Goal: Information Seeking & Learning: Learn about a topic

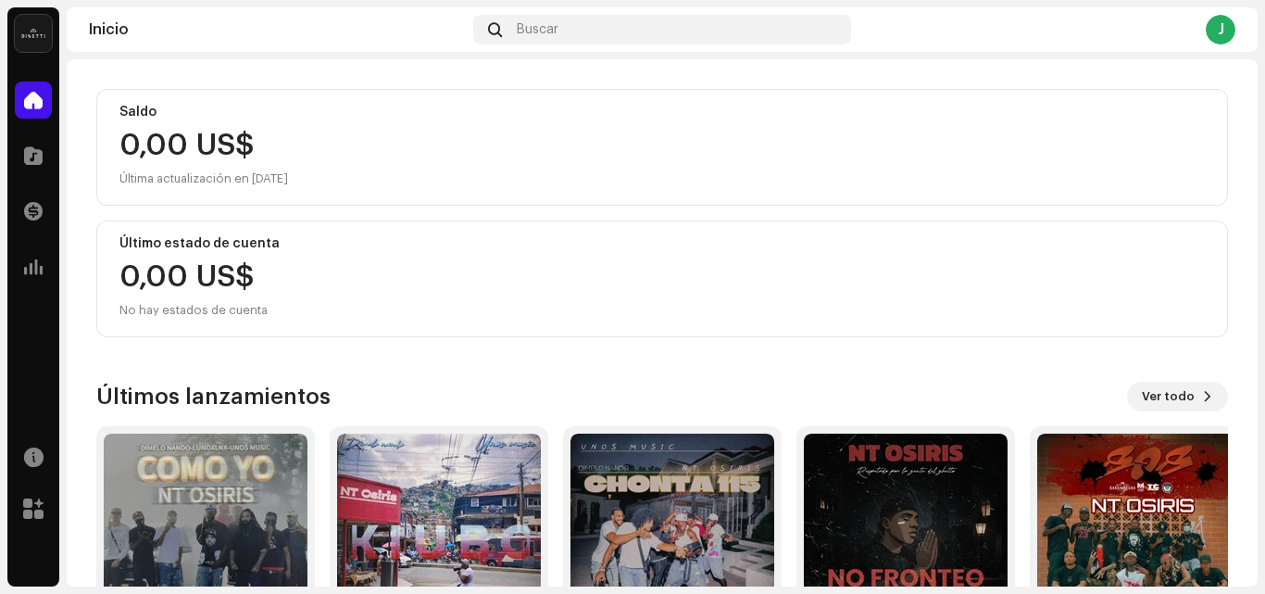
scroll to position [321, 0]
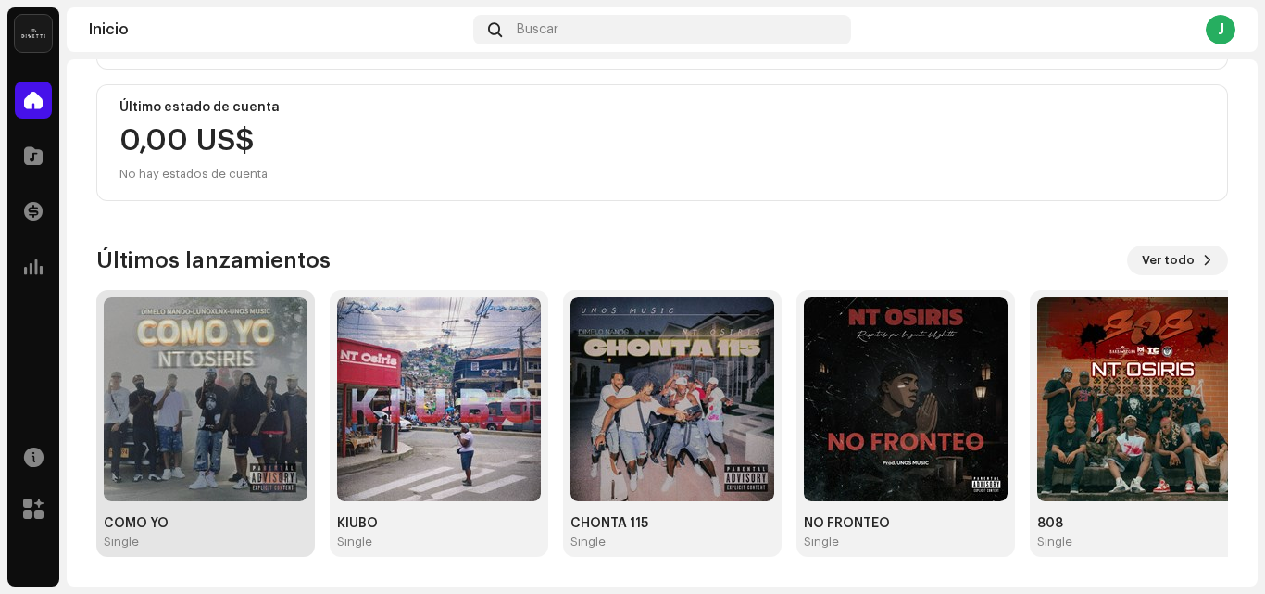
click at [193, 415] on img at bounding box center [206, 399] width 204 height 204
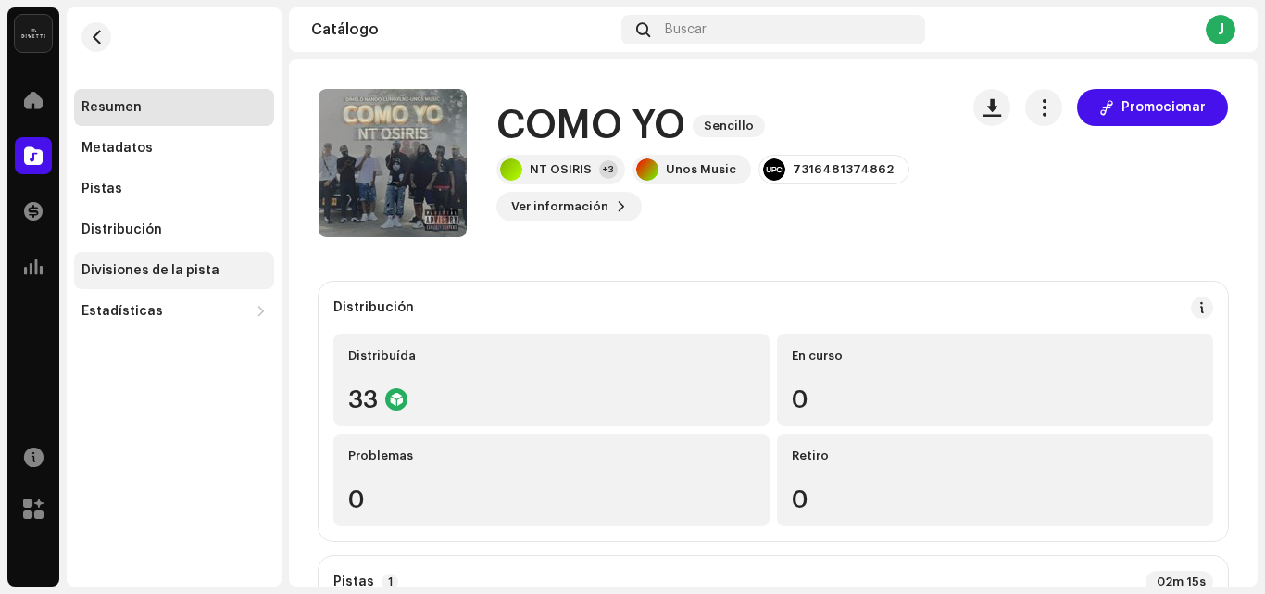
click at [157, 257] on div "Divisiones de la pista" at bounding box center [174, 270] width 200 height 37
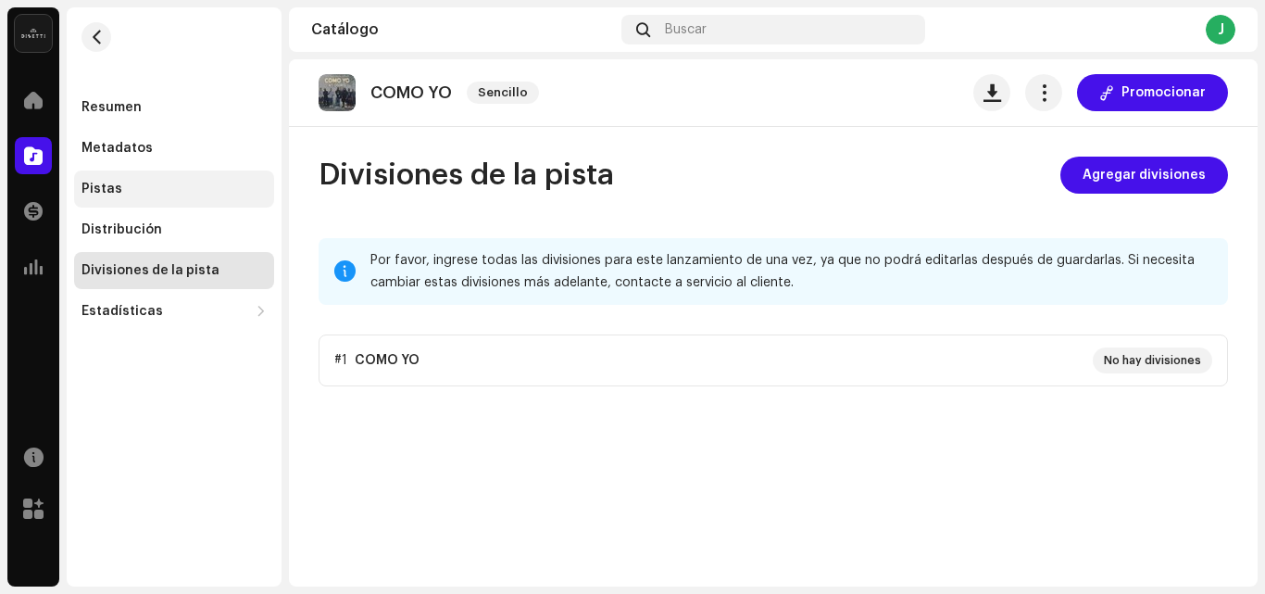
click at [123, 185] on div "Pistas" at bounding box center [173, 188] width 185 height 15
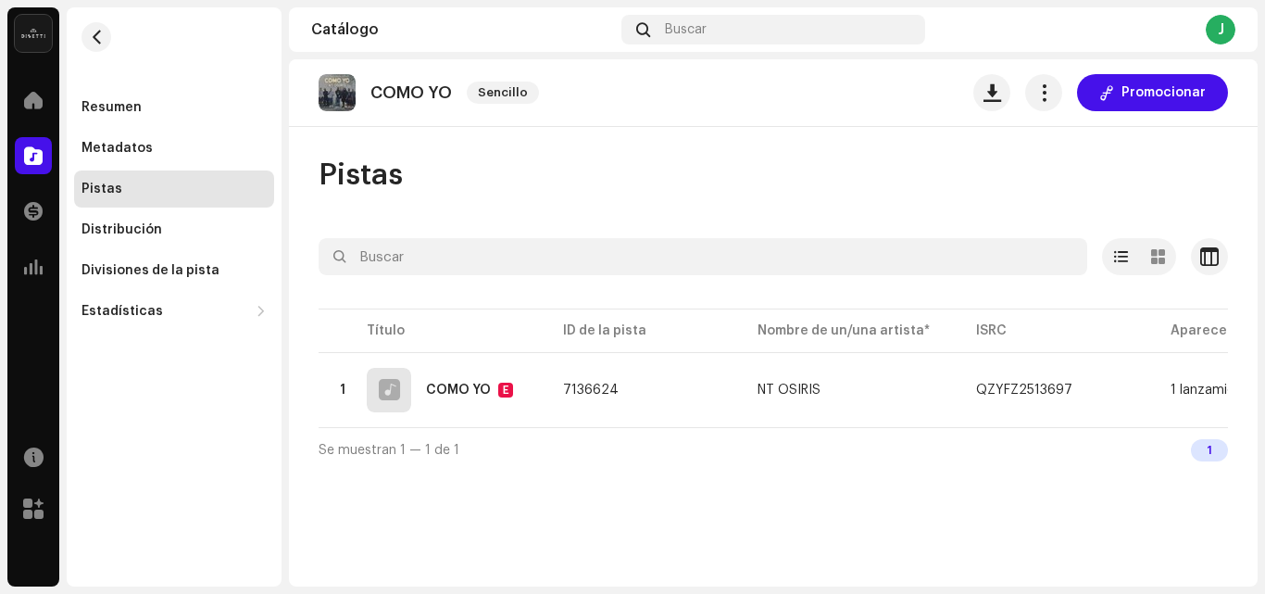
click at [174, 176] on div "Pistas" at bounding box center [174, 188] width 200 height 37
click at [146, 106] on div "Resumen" at bounding box center [173, 107] width 185 height 15
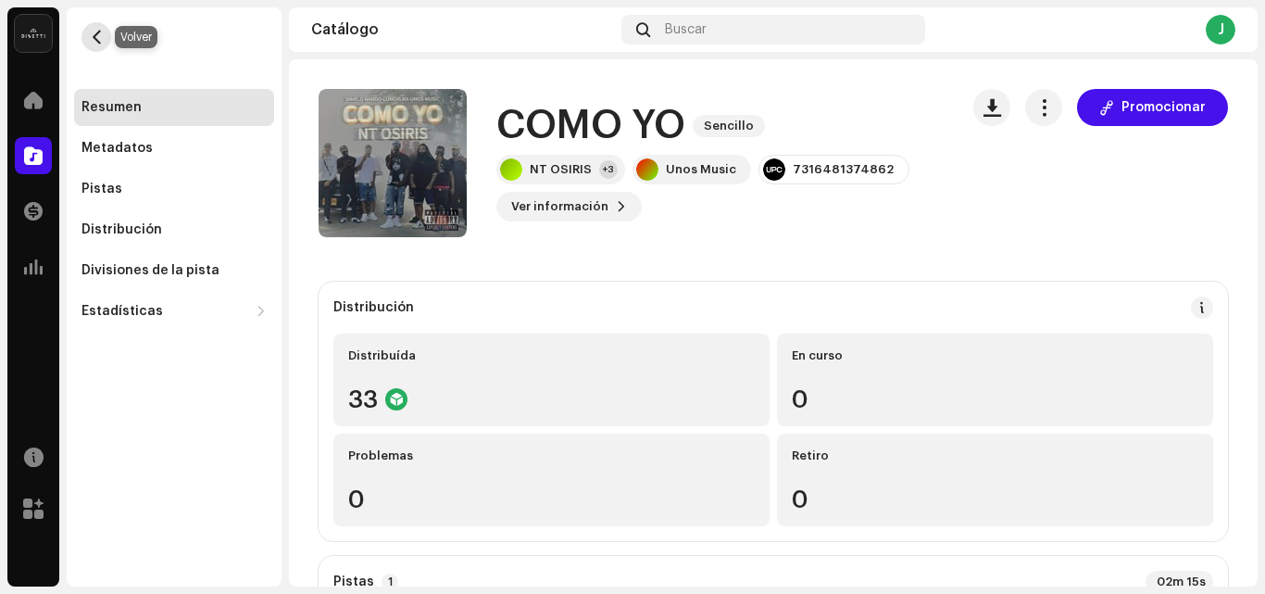
click at [103, 31] on span "button" at bounding box center [97, 37] width 14 height 15
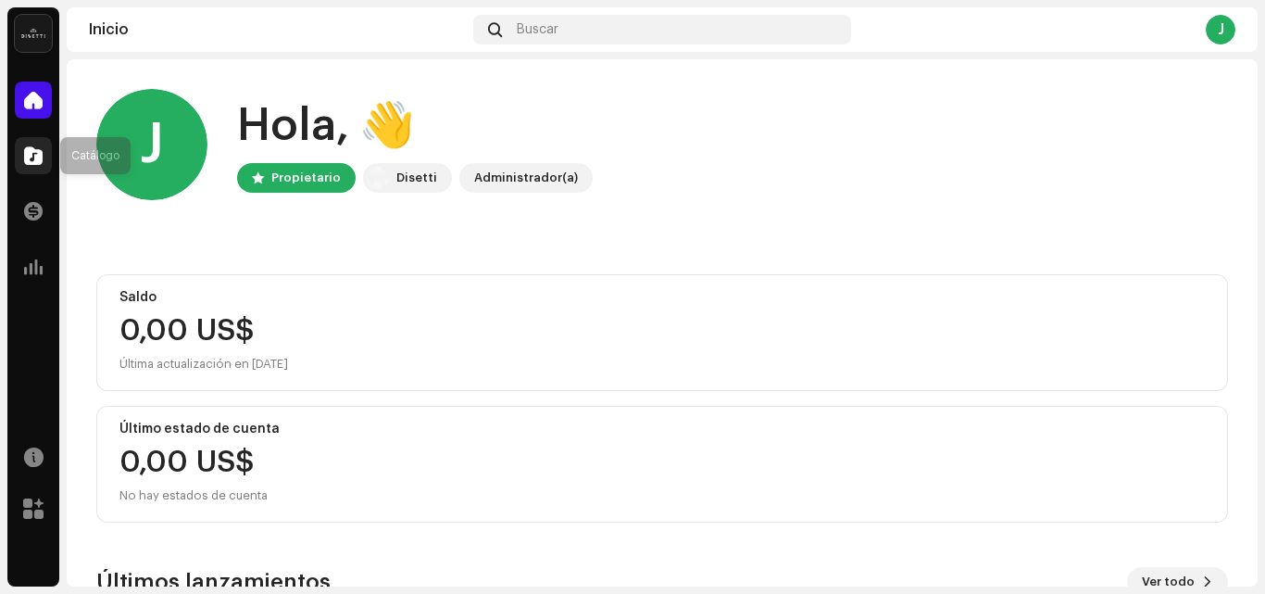
click at [35, 148] on span at bounding box center [33, 155] width 19 height 15
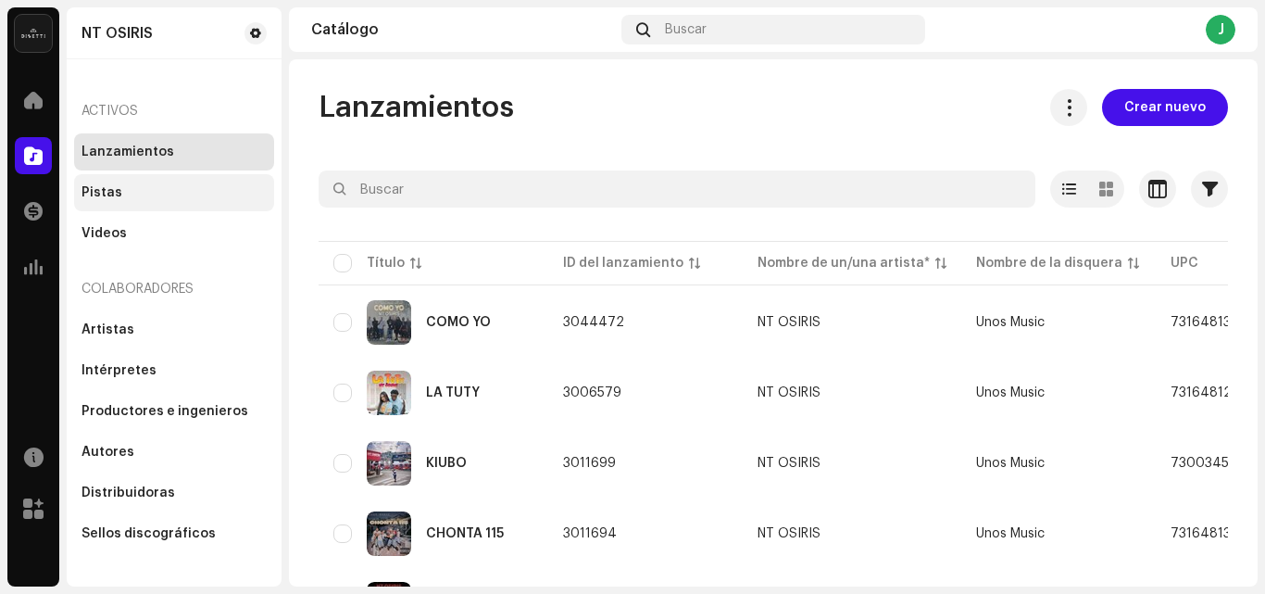
click at [149, 194] on div "Pistas" at bounding box center [173, 192] width 185 height 15
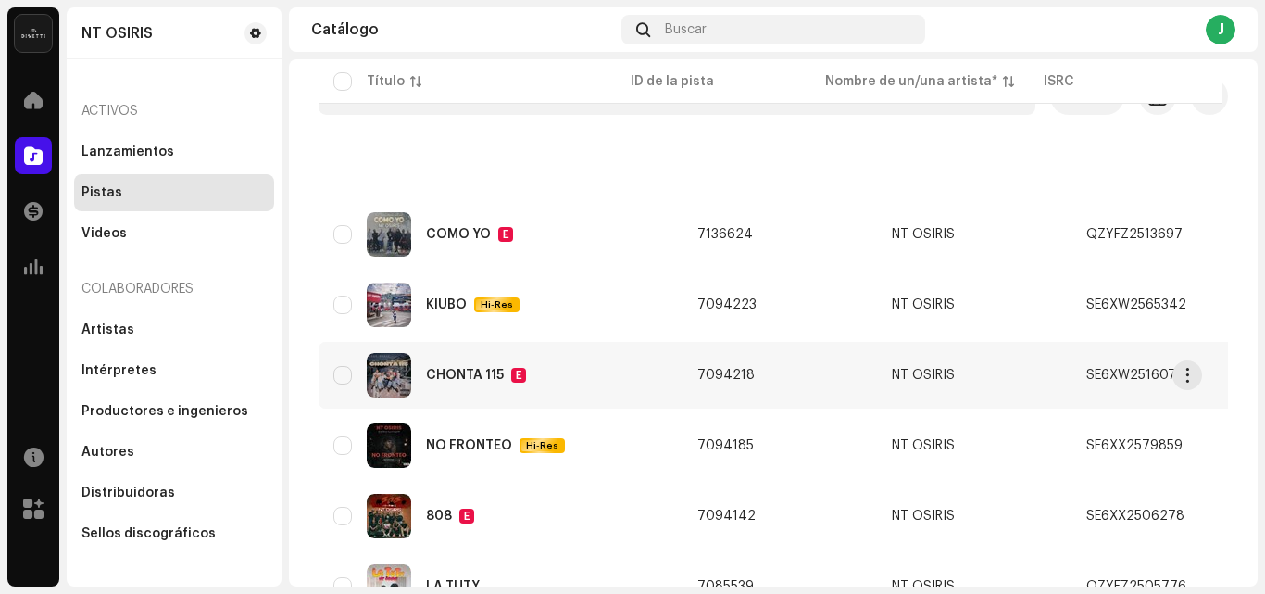
scroll to position [252, 0]
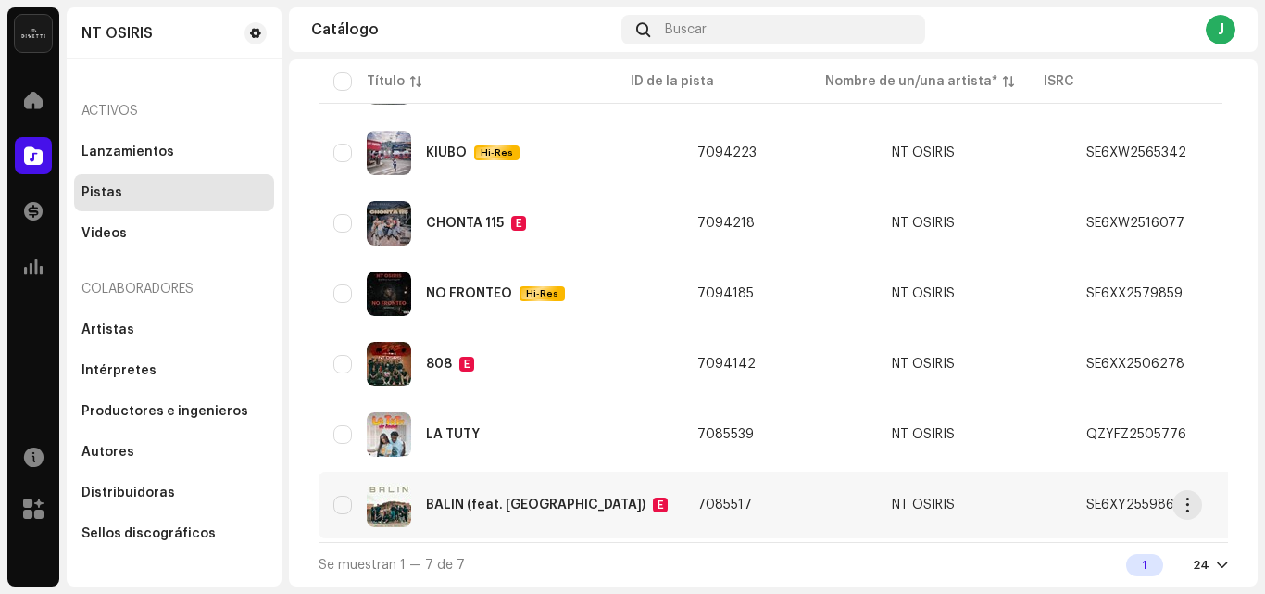
click at [549, 489] on div "BALIN (feat. Barbanegra) E" at bounding box center [500, 504] width 334 height 44
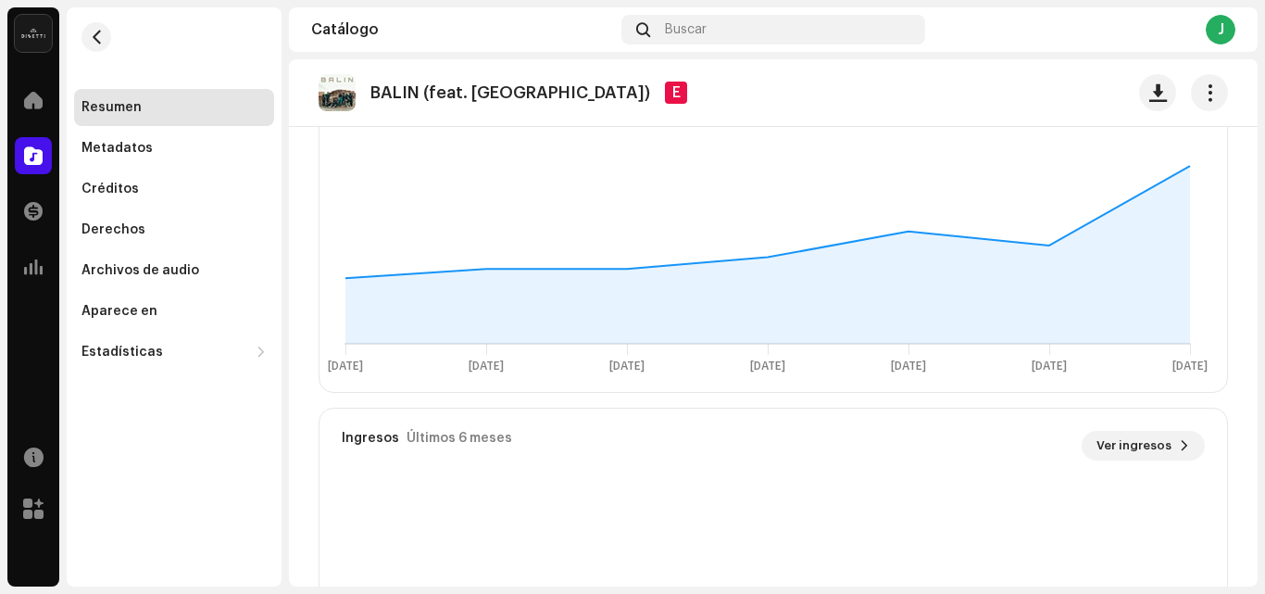
scroll to position [1332, 0]
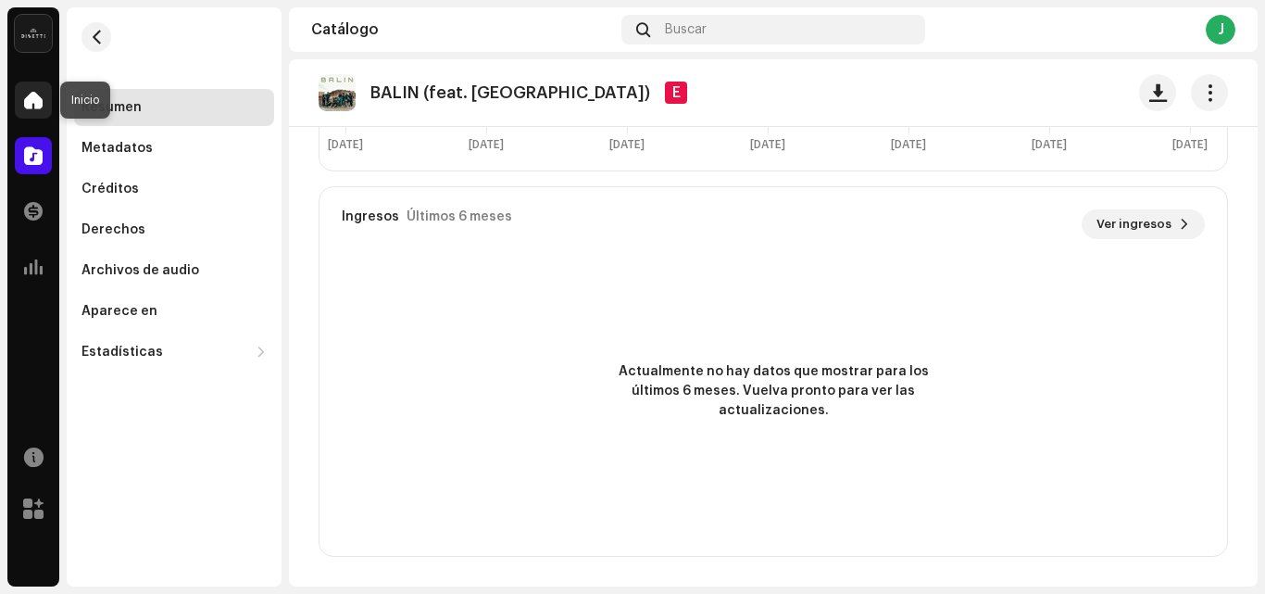
click at [30, 107] on span at bounding box center [33, 100] width 19 height 15
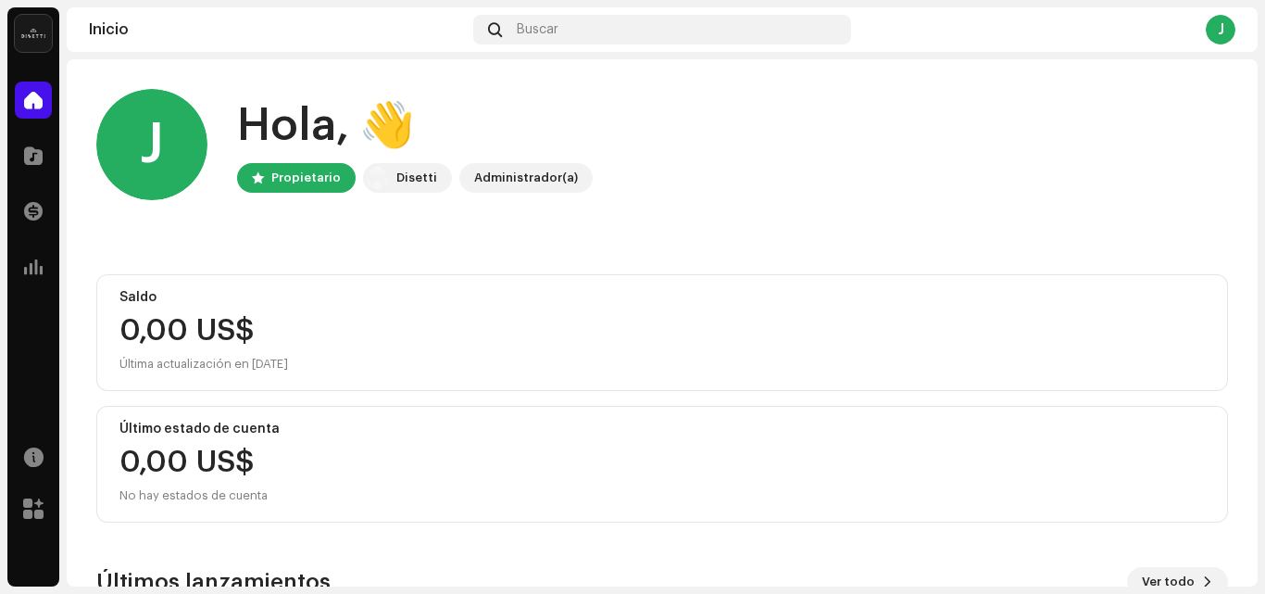
click at [40, 183] on div "Inicio Catálogo Transacciones Estadísticas" at bounding box center [33, 183] width 52 height 219
click at [36, 162] on span at bounding box center [33, 155] width 19 height 15
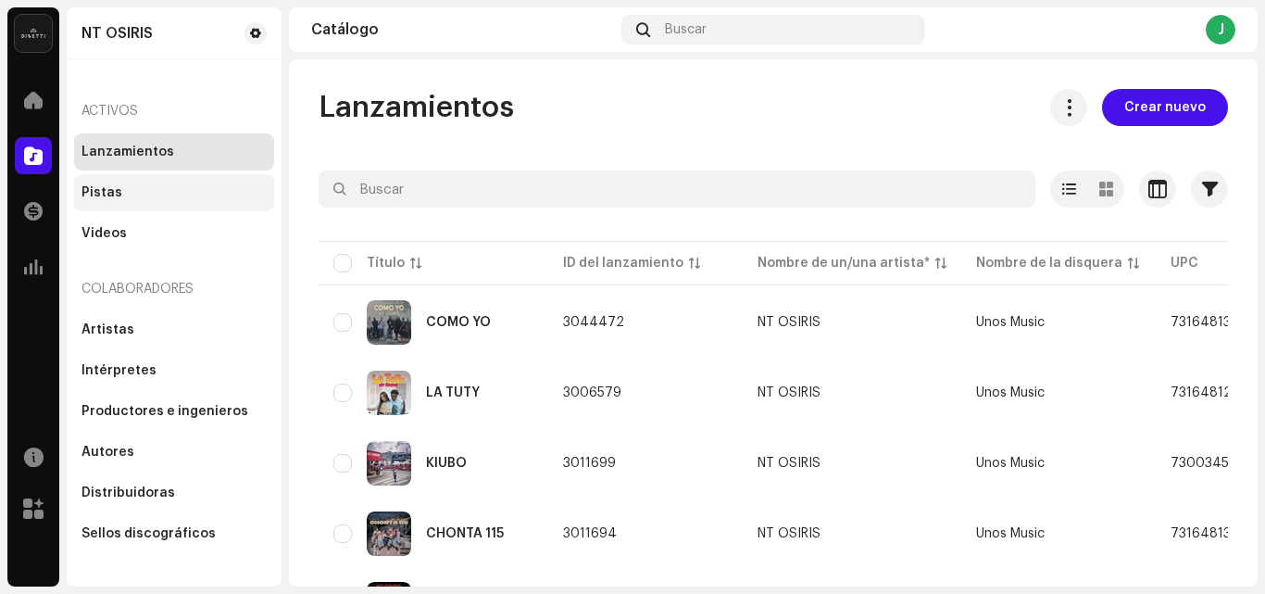
click at [129, 187] on div "Pistas" at bounding box center [173, 192] width 185 height 15
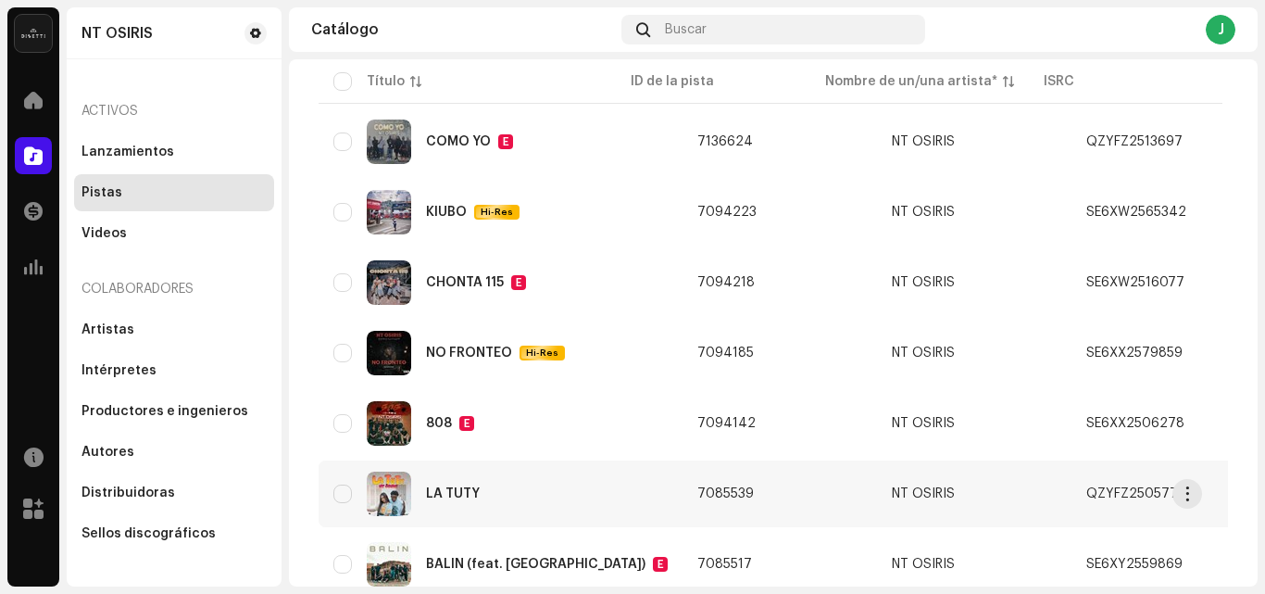
scroll to position [252, 0]
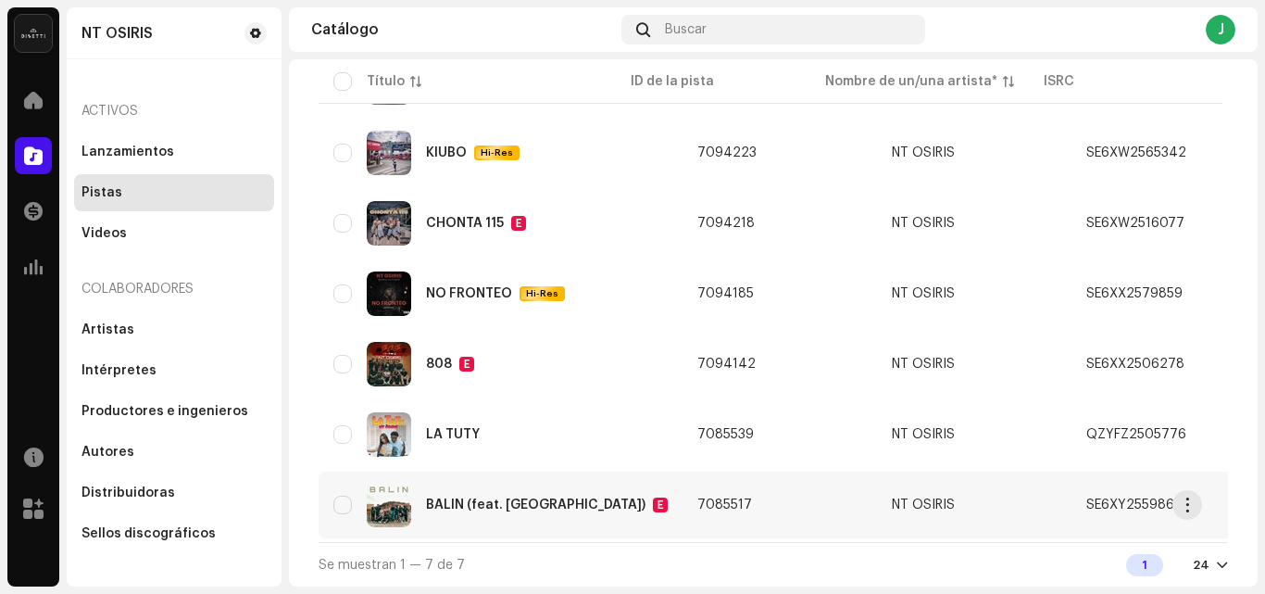
click at [463, 502] on div "BALIN (feat. [GEOGRAPHIC_DATA])" at bounding box center [535, 504] width 219 height 13
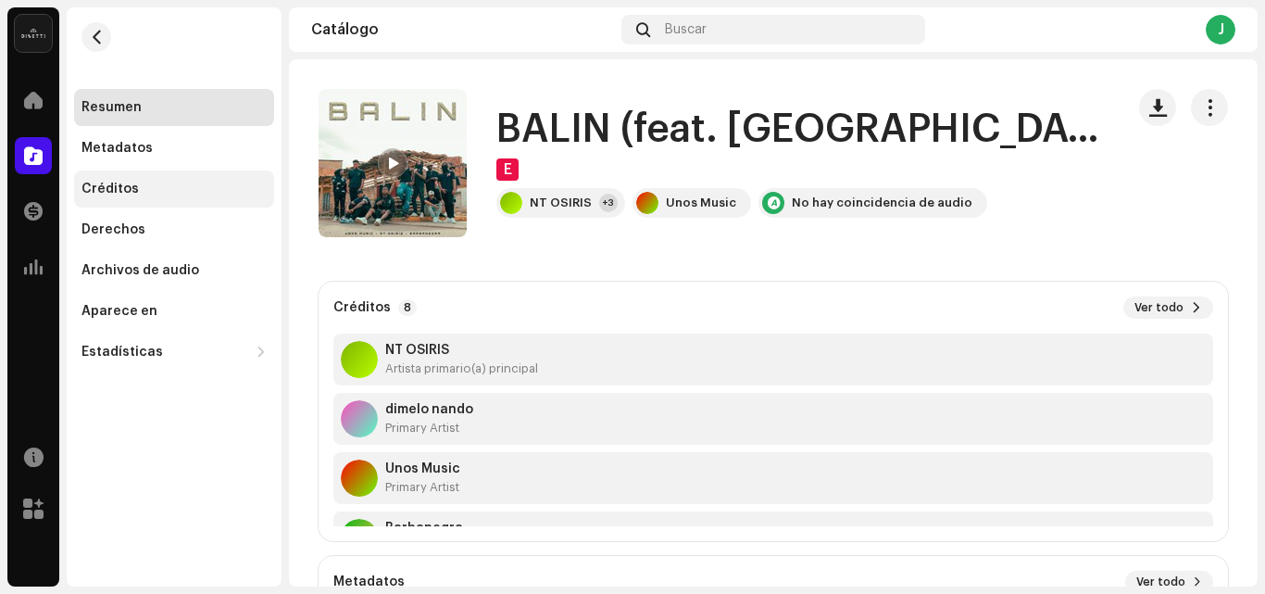
click at [164, 188] on div "Créditos" at bounding box center [173, 188] width 185 height 15
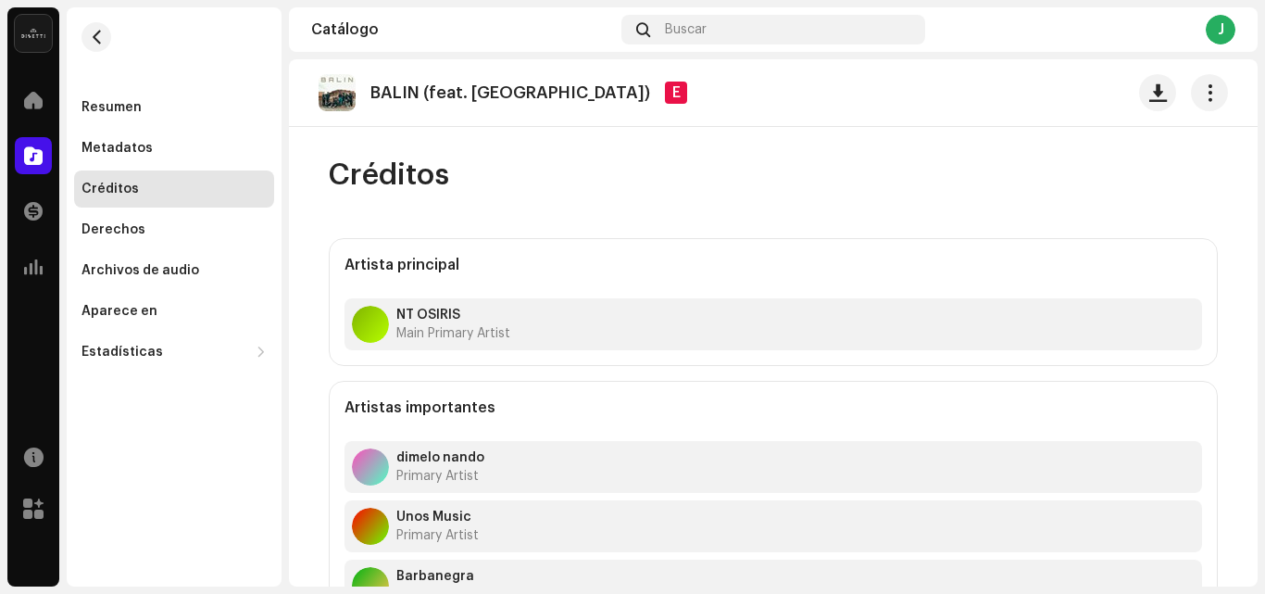
scroll to position [93, 0]
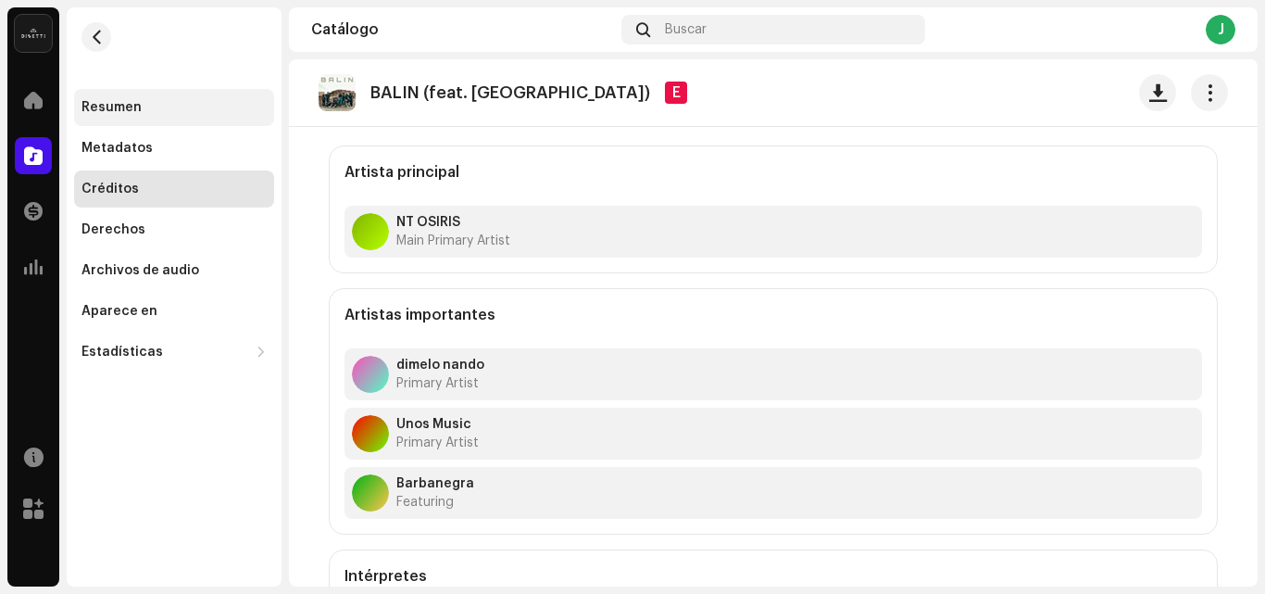
click at [163, 94] on div "Resumen" at bounding box center [174, 107] width 200 height 37
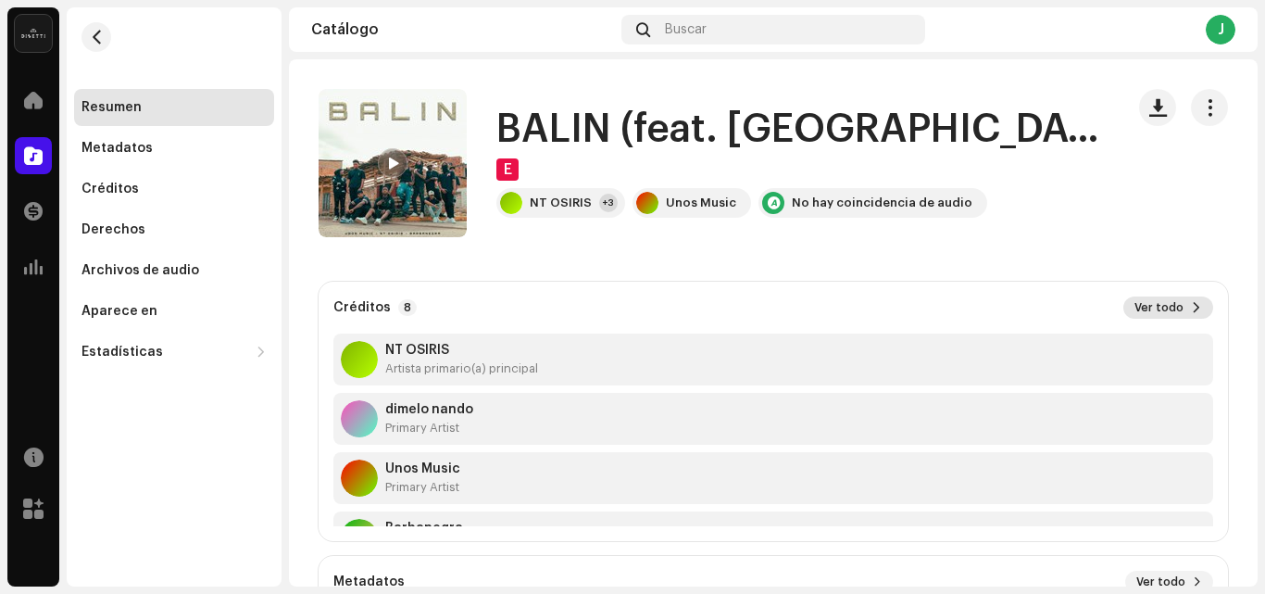
click at [1161, 304] on span "Ver todo" at bounding box center [1158, 307] width 49 height 15
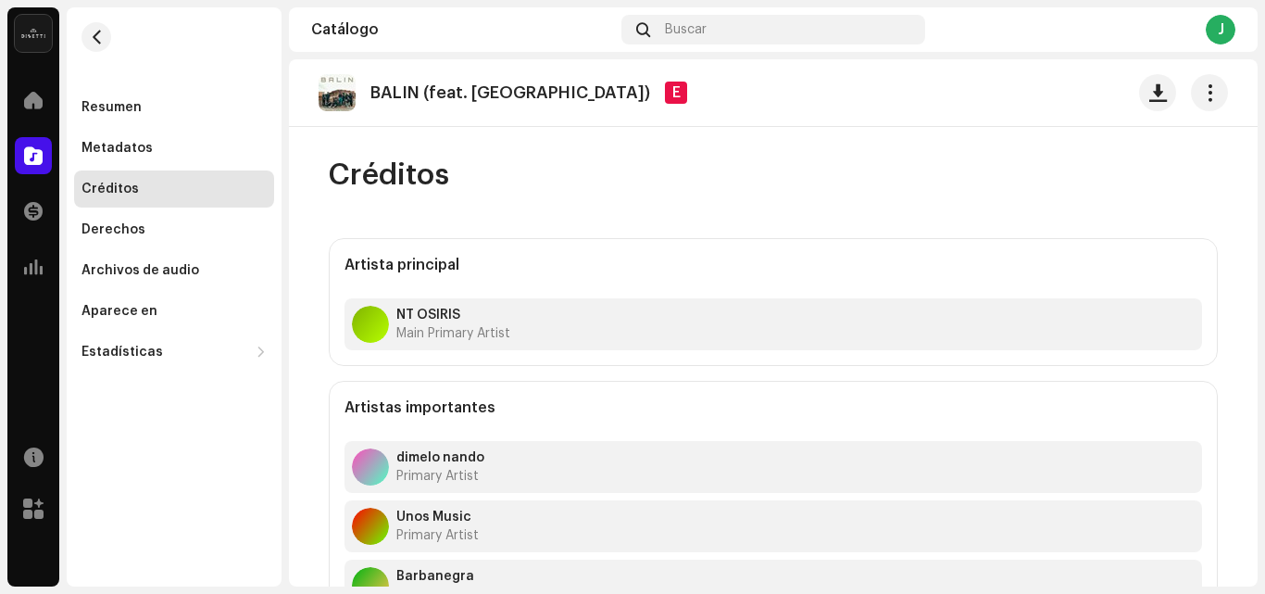
scroll to position [528, 0]
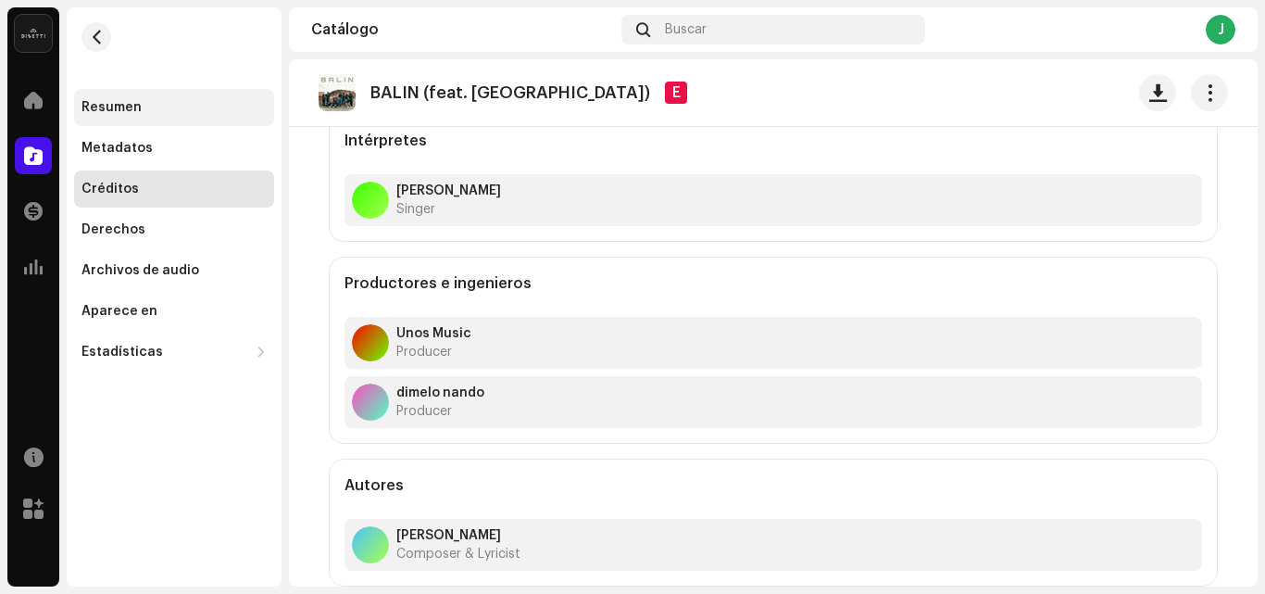
click at [169, 105] on div "Resumen" at bounding box center [173, 107] width 185 height 15
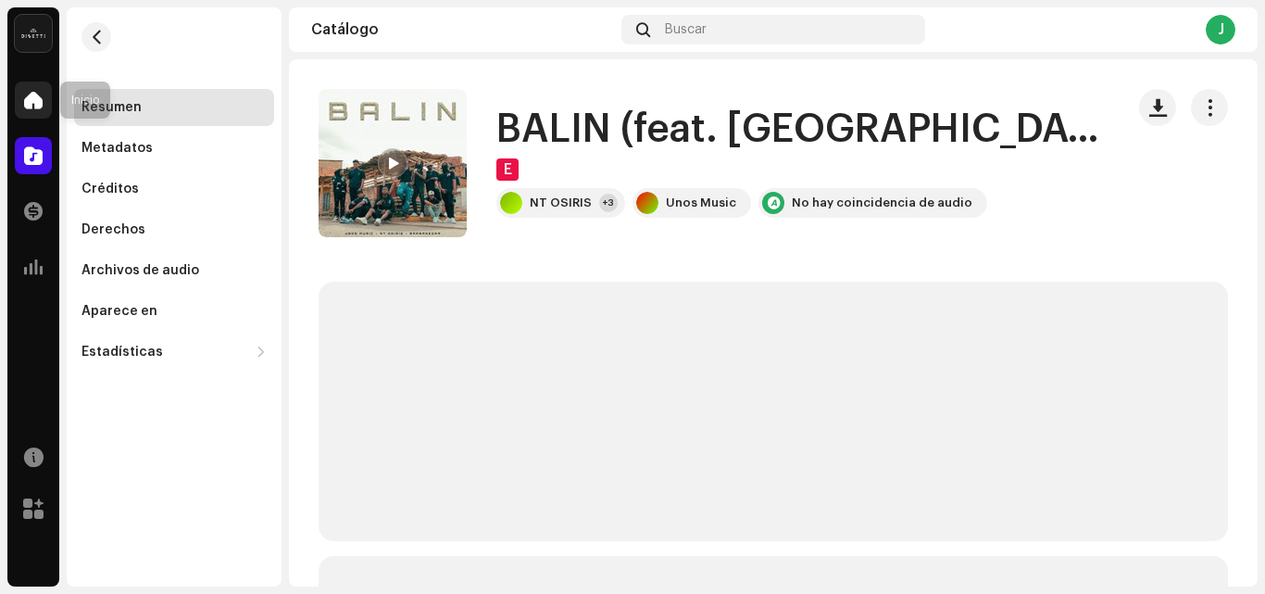
click at [27, 93] on span at bounding box center [33, 100] width 19 height 15
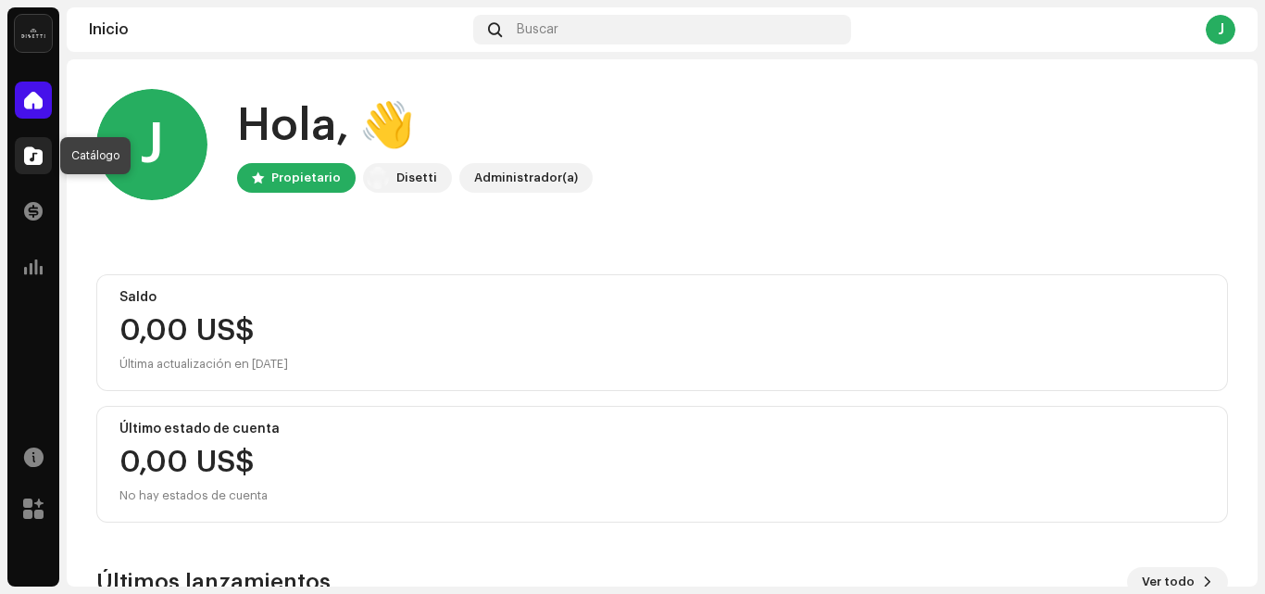
click at [40, 153] on span at bounding box center [33, 155] width 19 height 15
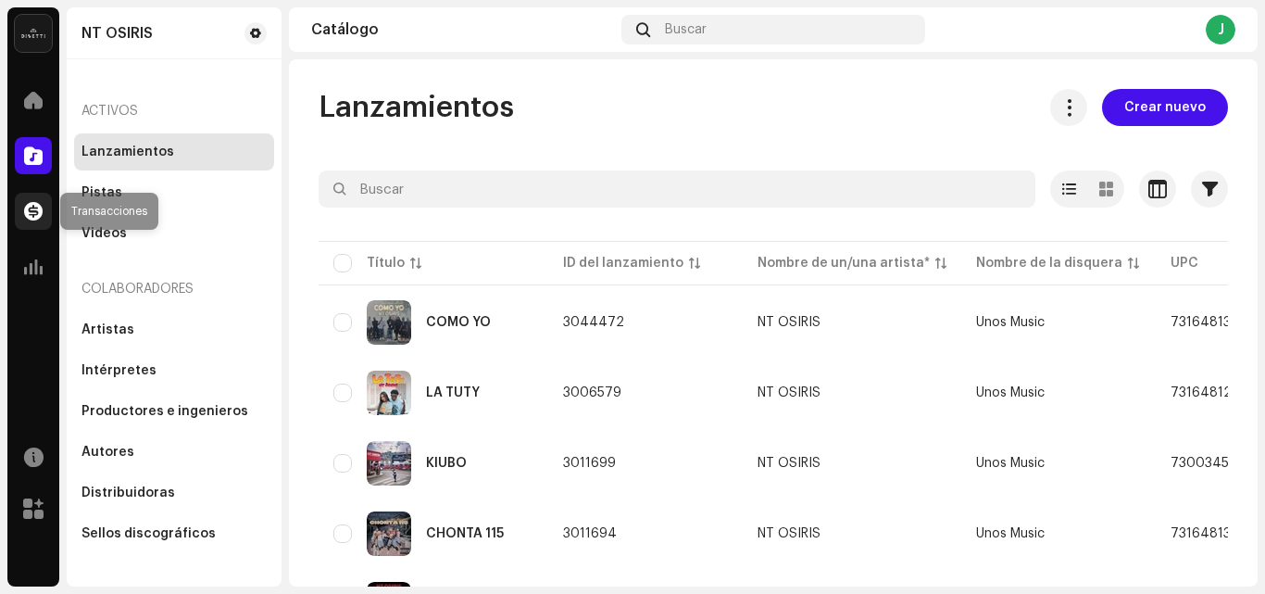
click at [35, 199] on div at bounding box center [33, 211] width 37 height 37
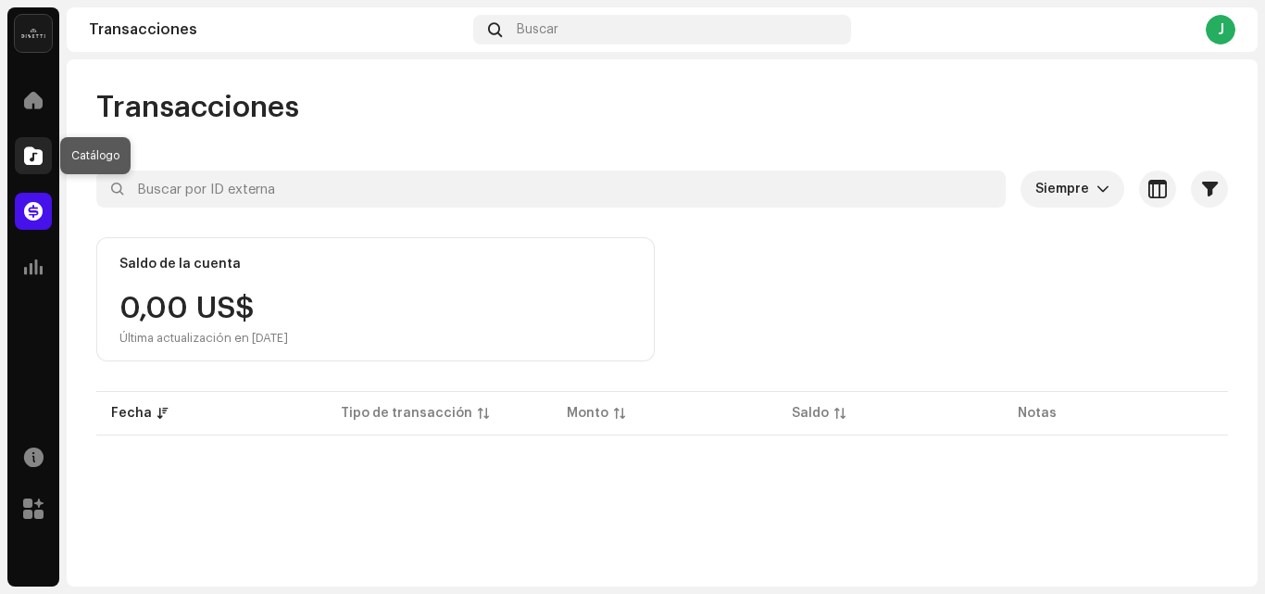
click at [42, 148] on span at bounding box center [33, 155] width 19 height 15
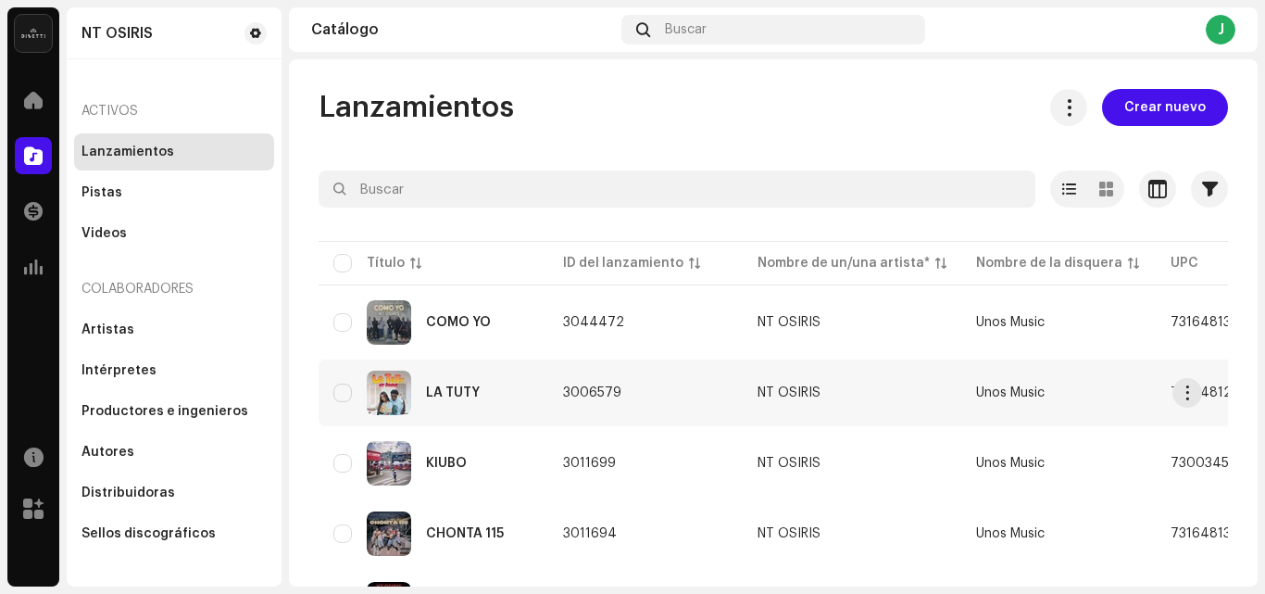
click at [399, 405] on img at bounding box center [389, 392] width 44 height 44
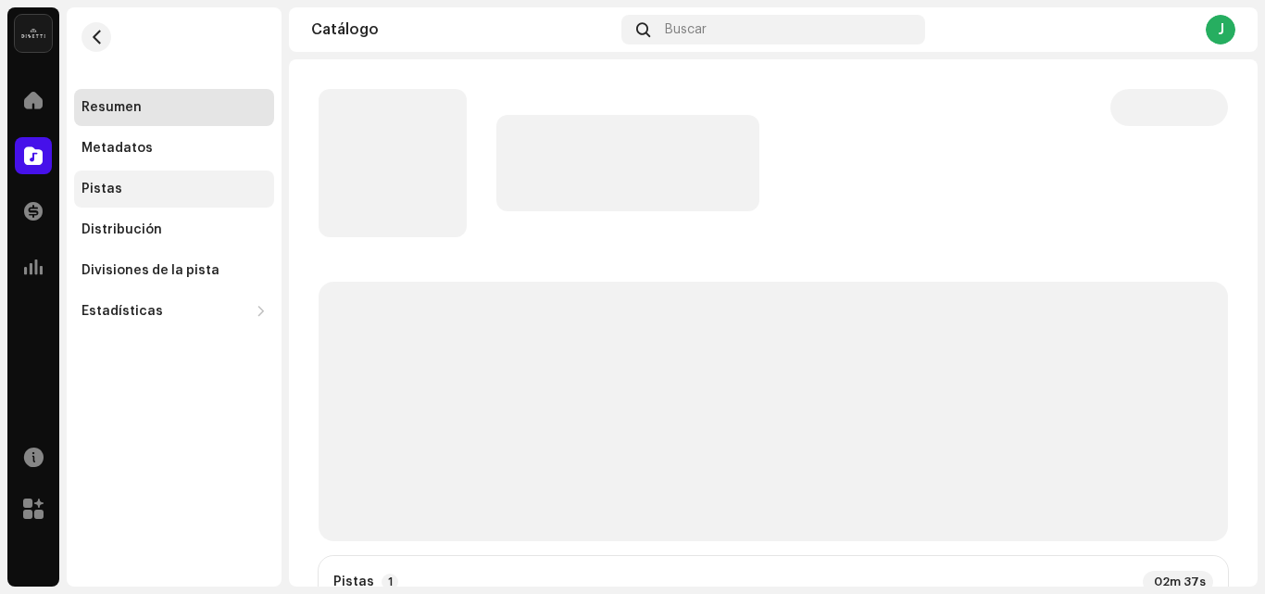
click at [162, 181] on div "Pistas" at bounding box center [173, 188] width 185 height 15
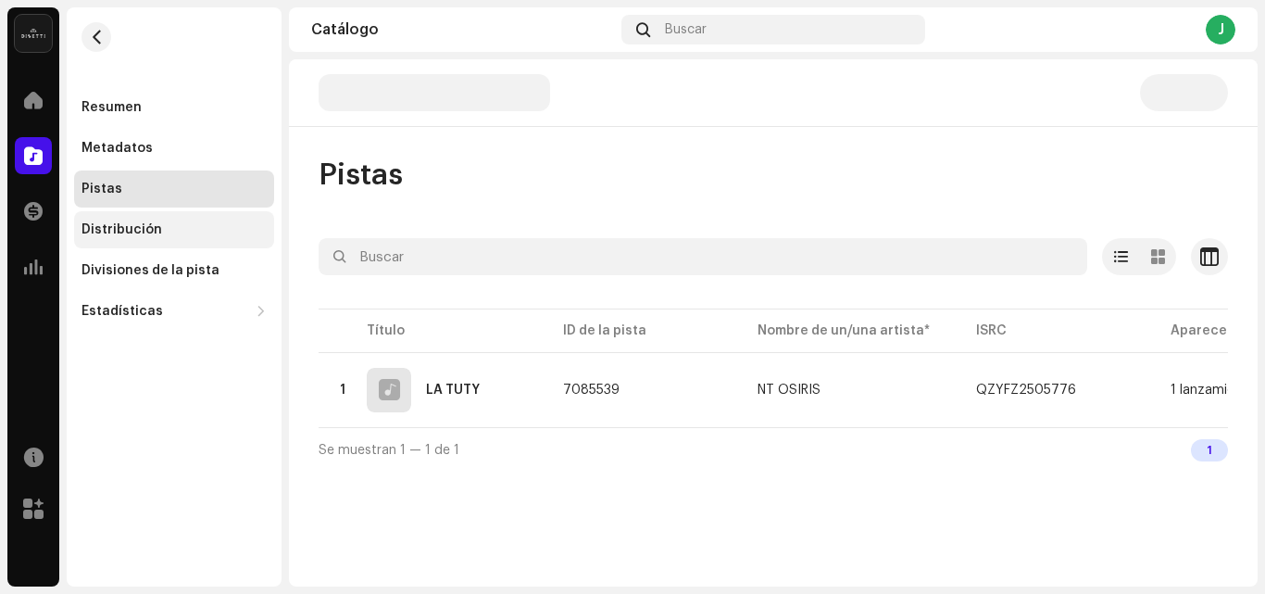
click at [160, 237] on div "Distribución" at bounding box center [174, 229] width 200 height 37
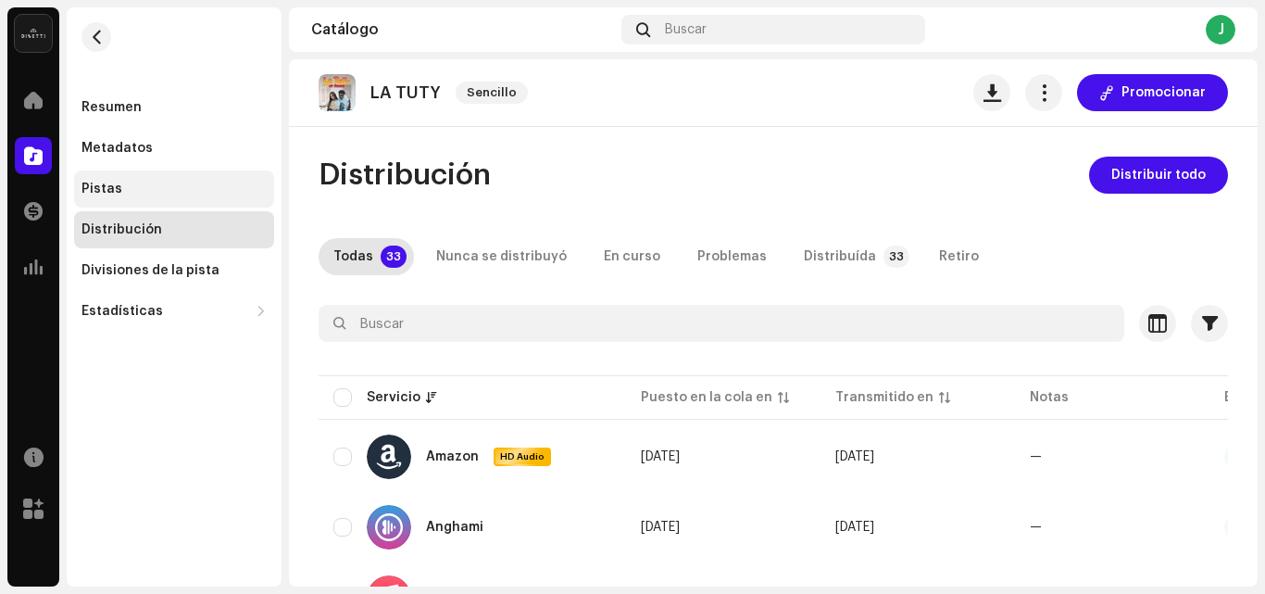
click at [129, 179] on div "Pistas" at bounding box center [174, 188] width 200 height 37
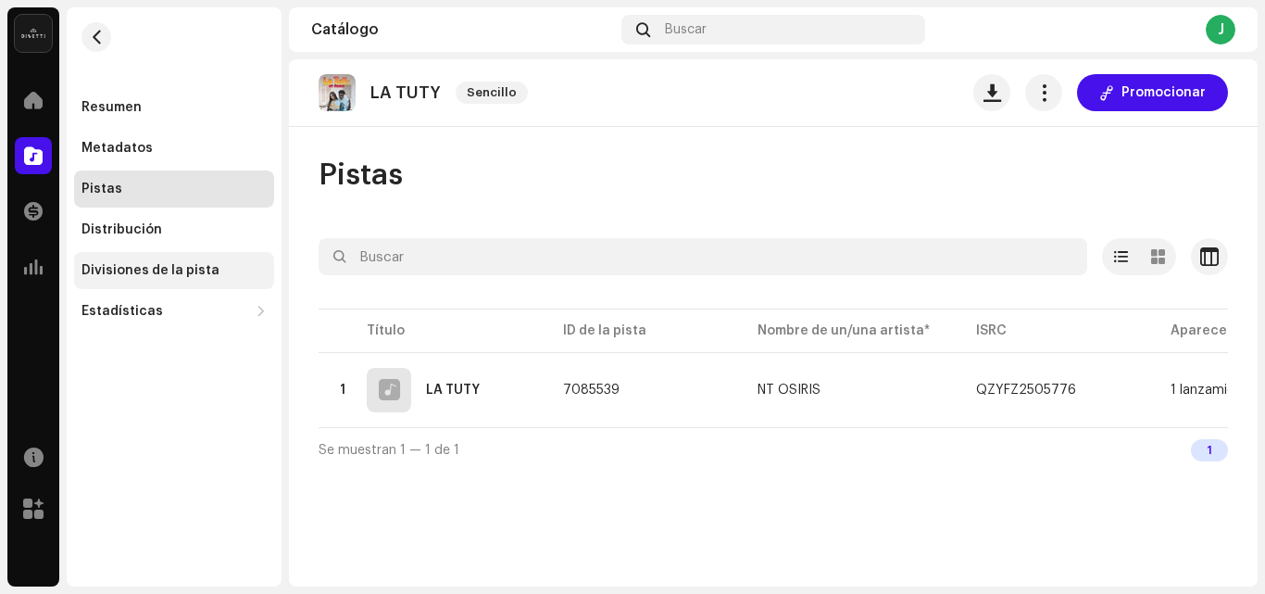
click at [170, 266] on div "Divisiones de la pista" at bounding box center [150, 270] width 138 height 15
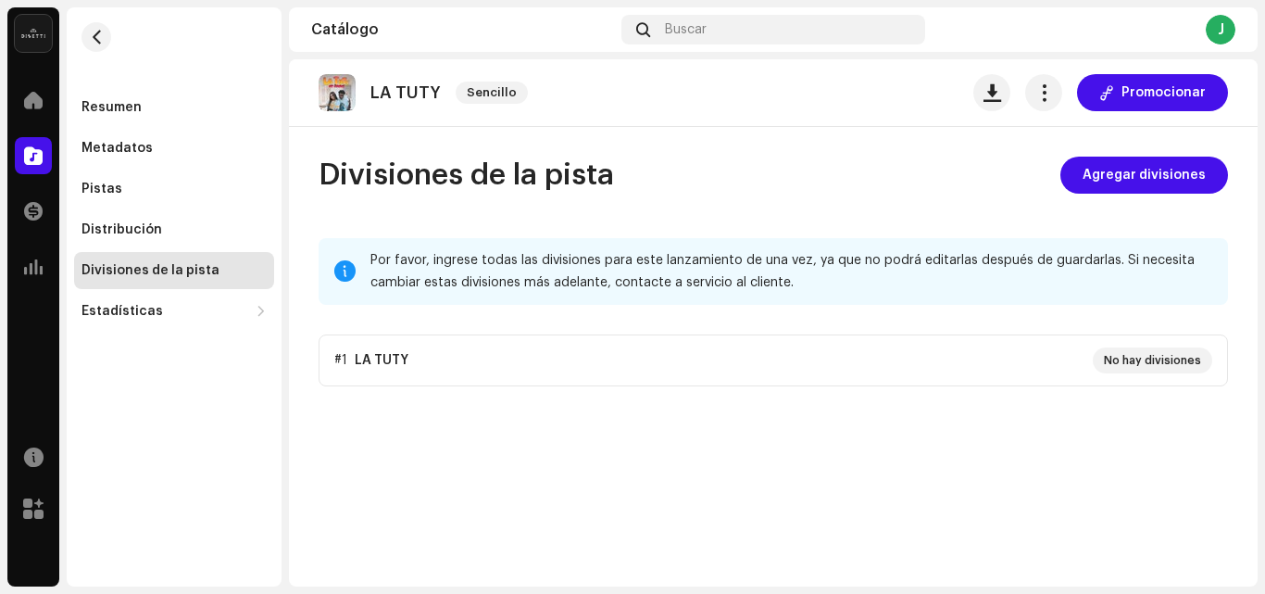
click at [566, 354] on p-accordion "#1 LA TUTY No hay divisiones" at bounding box center [773, 360] width 909 height 52
click at [1135, 185] on span "Agregar divisiones" at bounding box center [1143, 174] width 123 height 37
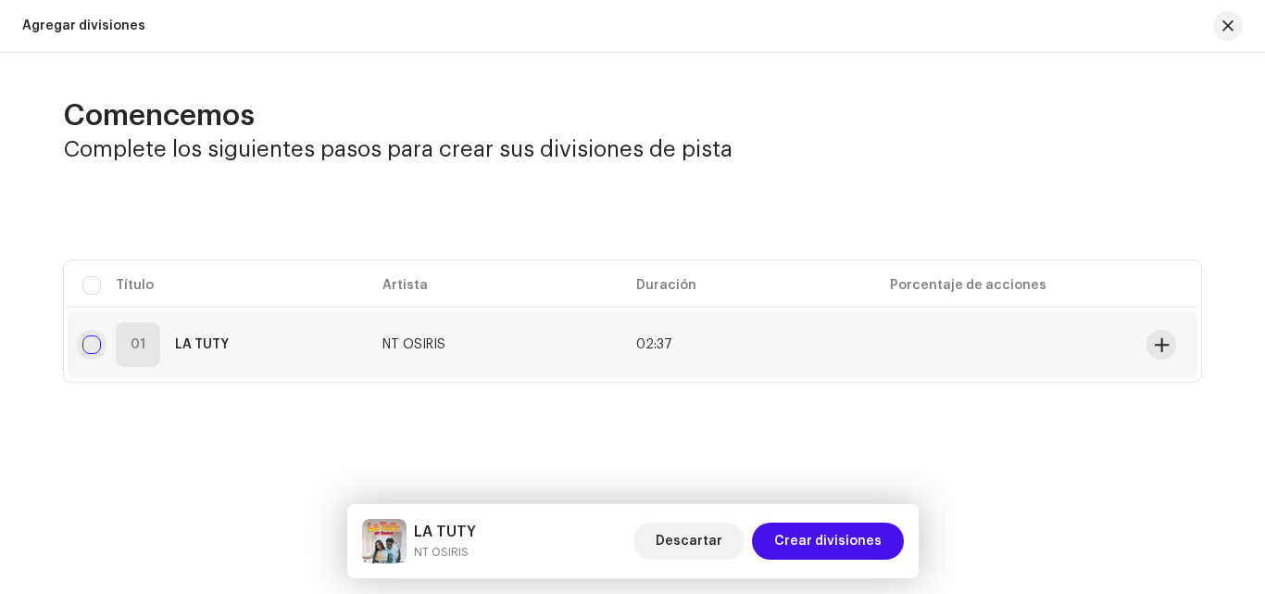
click at [93, 349] on input "checkbox" at bounding box center [91, 344] width 19 height 19
checkbox input "true"
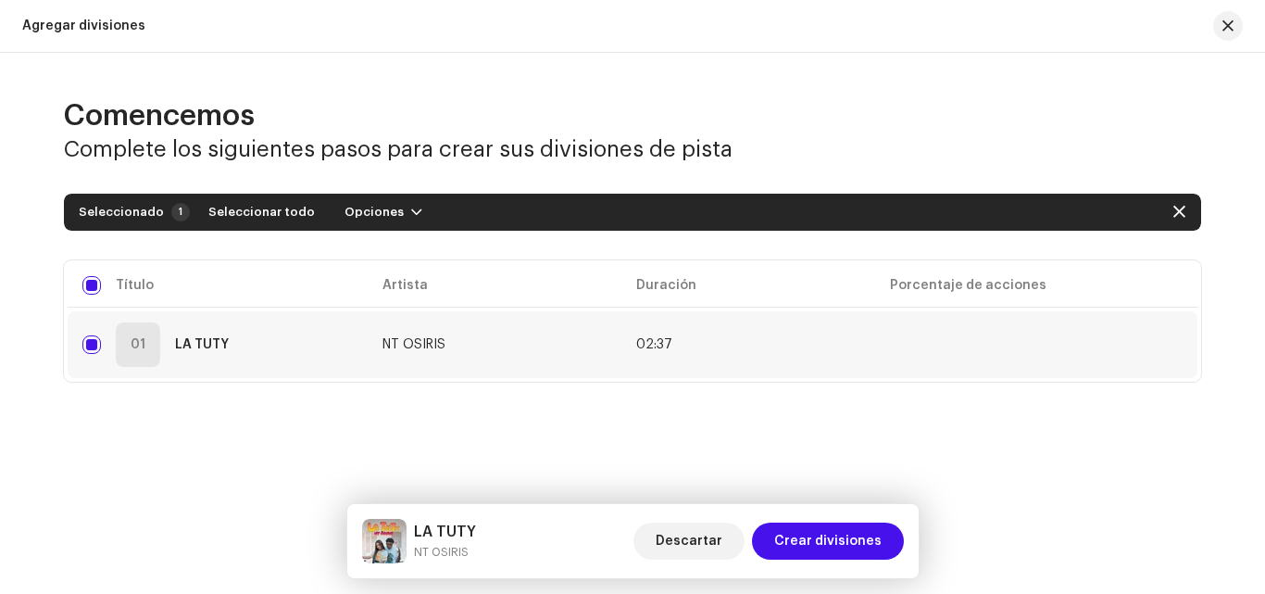
click at [1156, 340] on td at bounding box center [1168, 344] width 58 height 67
click at [101, 347] on div "01 LA TUTY" at bounding box center [217, 344] width 270 height 44
click at [91, 344] on input "Row Selected" at bounding box center [91, 344] width 19 height 19
checkbox input "false"
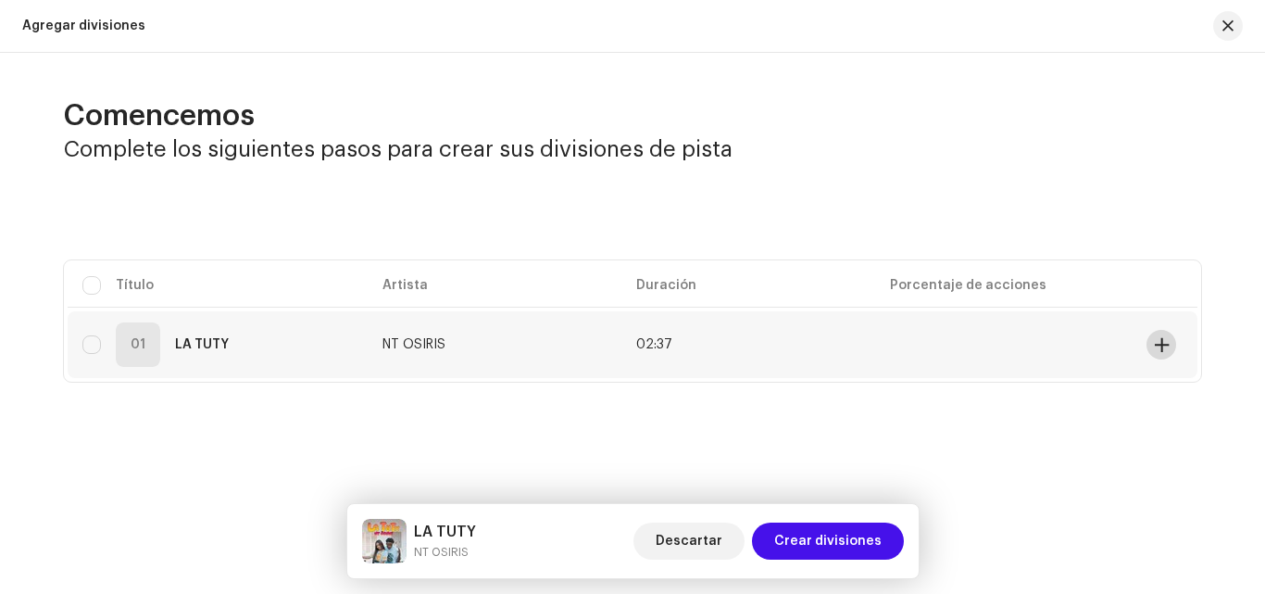
click at [1168, 347] on span at bounding box center [1162, 344] width 14 height 15
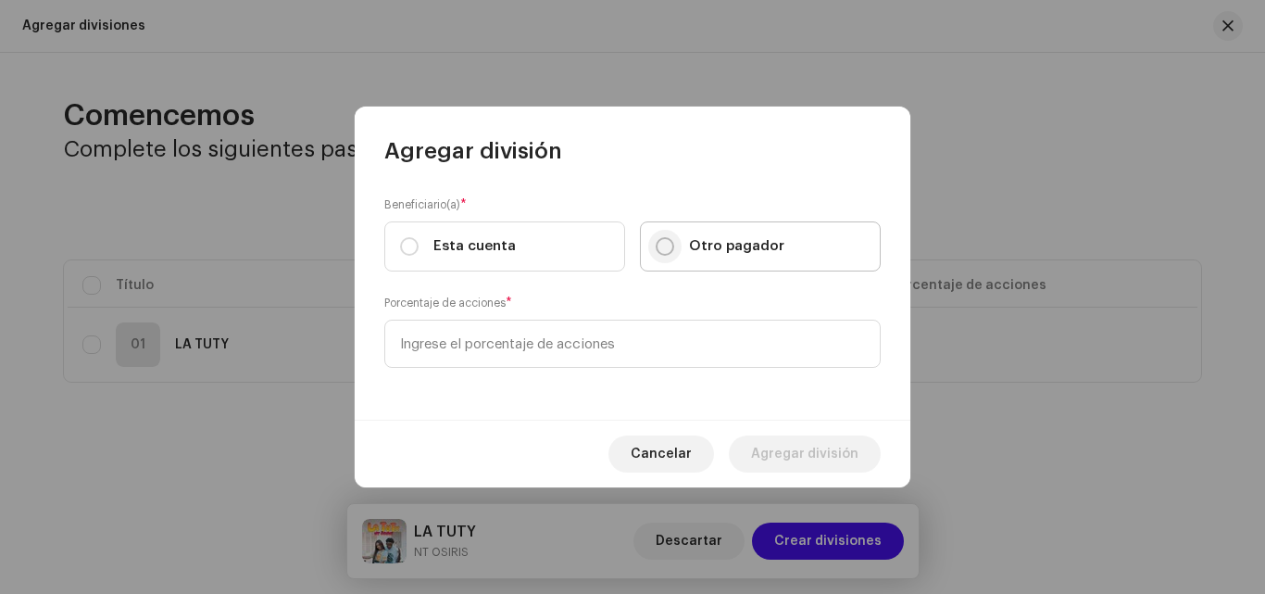
click at [669, 244] on input "Otro pagador" at bounding box center [665, 246] width 19 height 19
radio input "true"
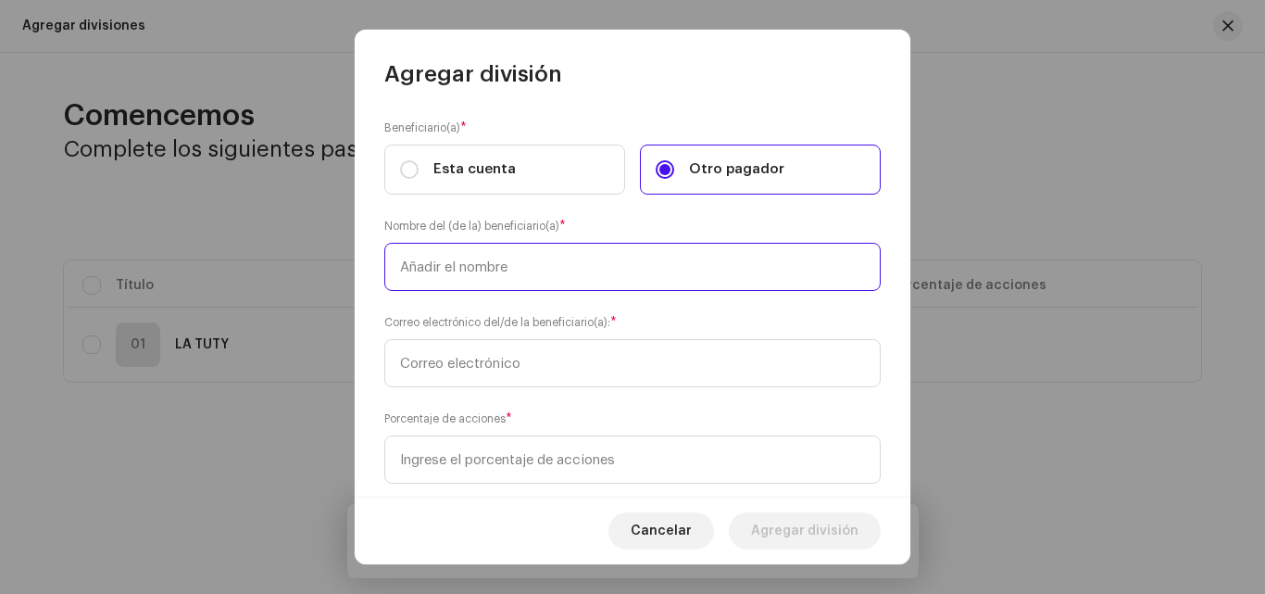
click at [579, 283] on input "text" at bounding box center [632, 267] width 496 height 48
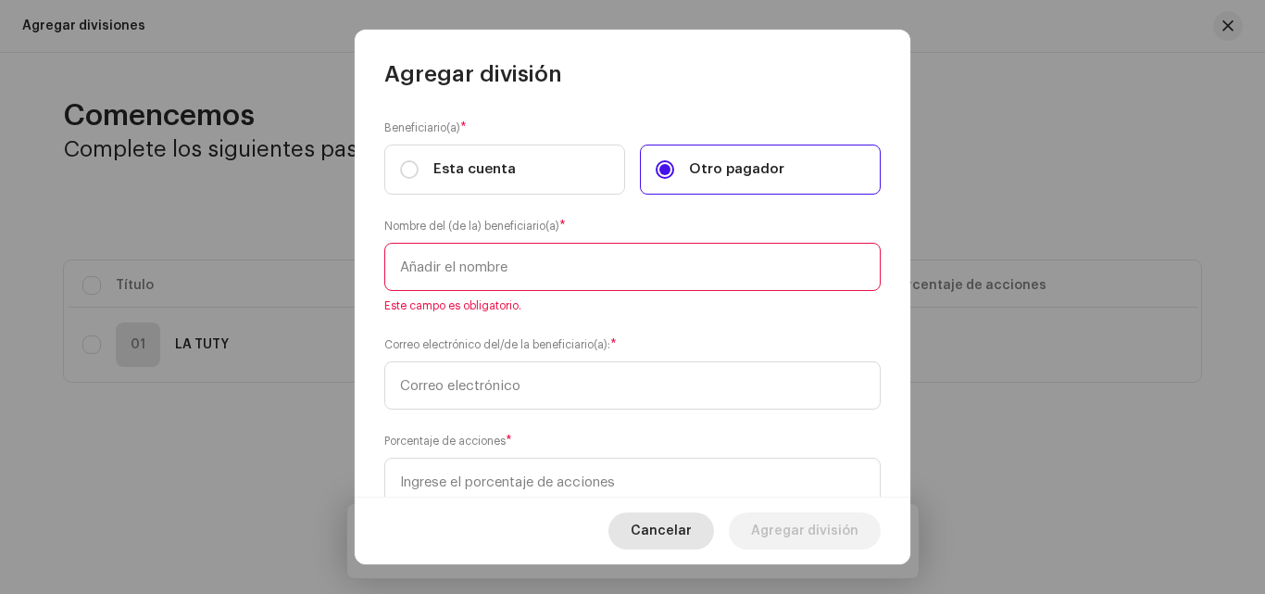
click at [674, 521] on span "Cancelar" at bounding box center [661, 530] width 61 height 37
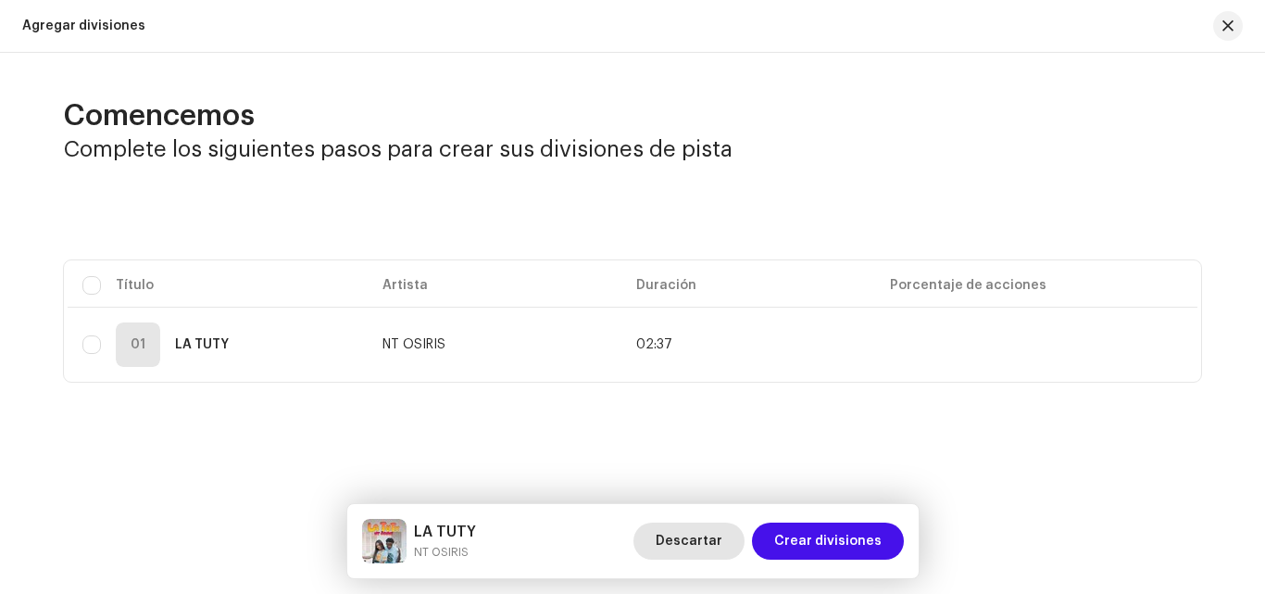
click at [709, 546] on span "Descartar" at bounding box center [689, 540] width 67 height 37
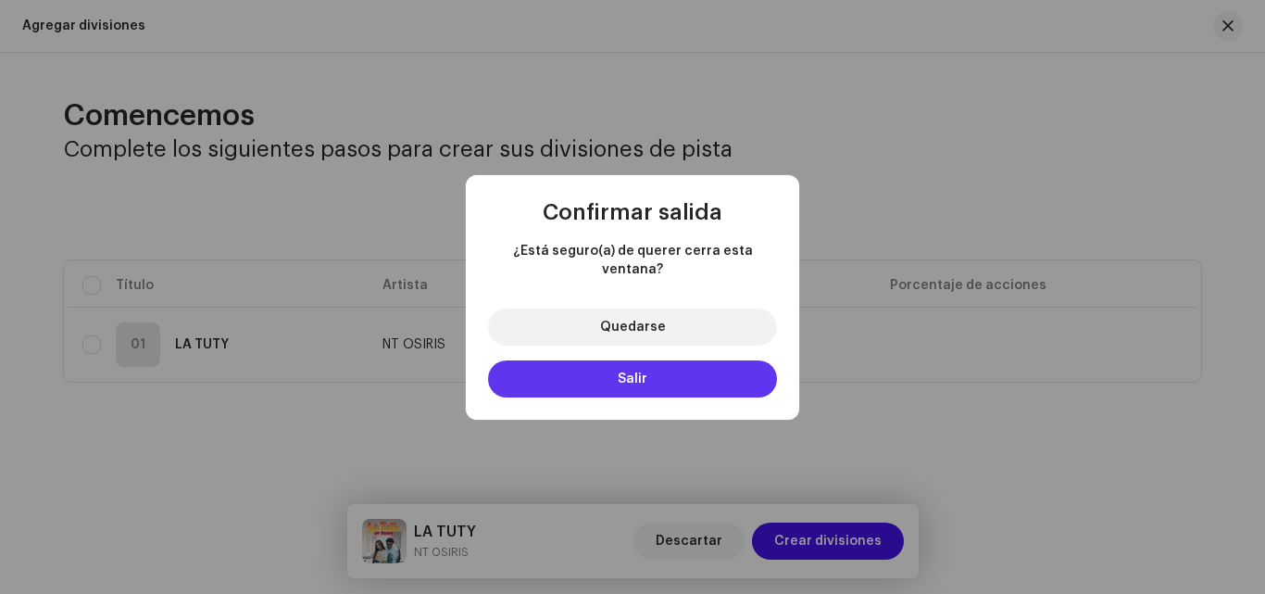
click at [649, 372] on button "Salir" at bounding box center [632, 378] width 289 height 37
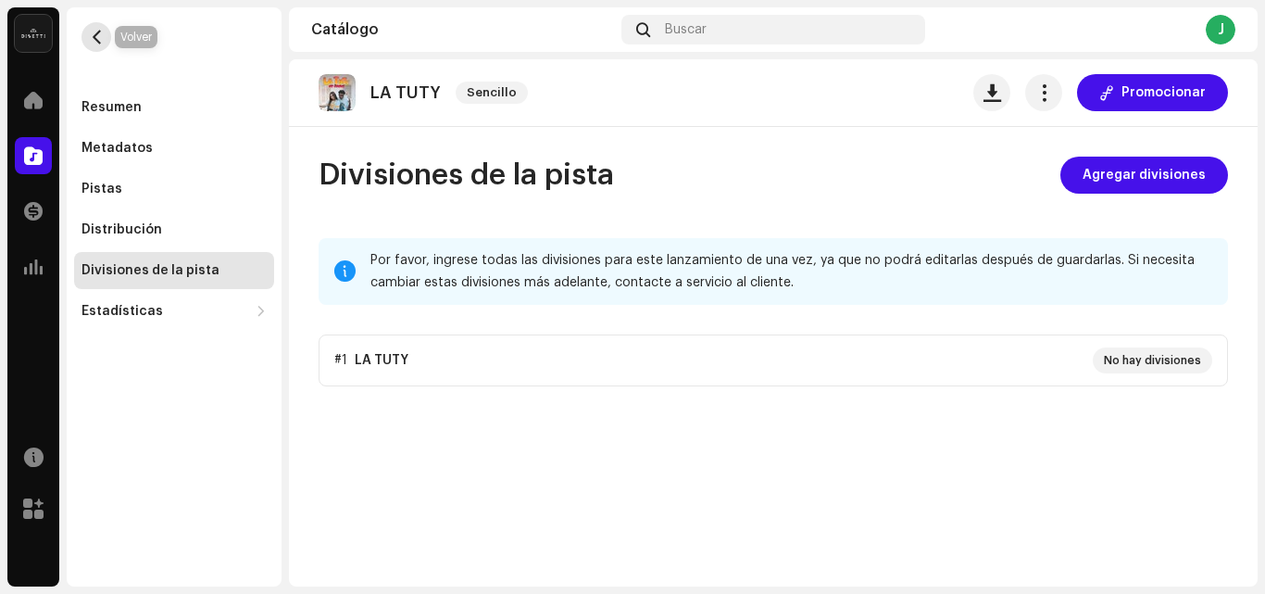
click at [107, 31] on button "button" at bounding box center [96, 37] width 30 height 30
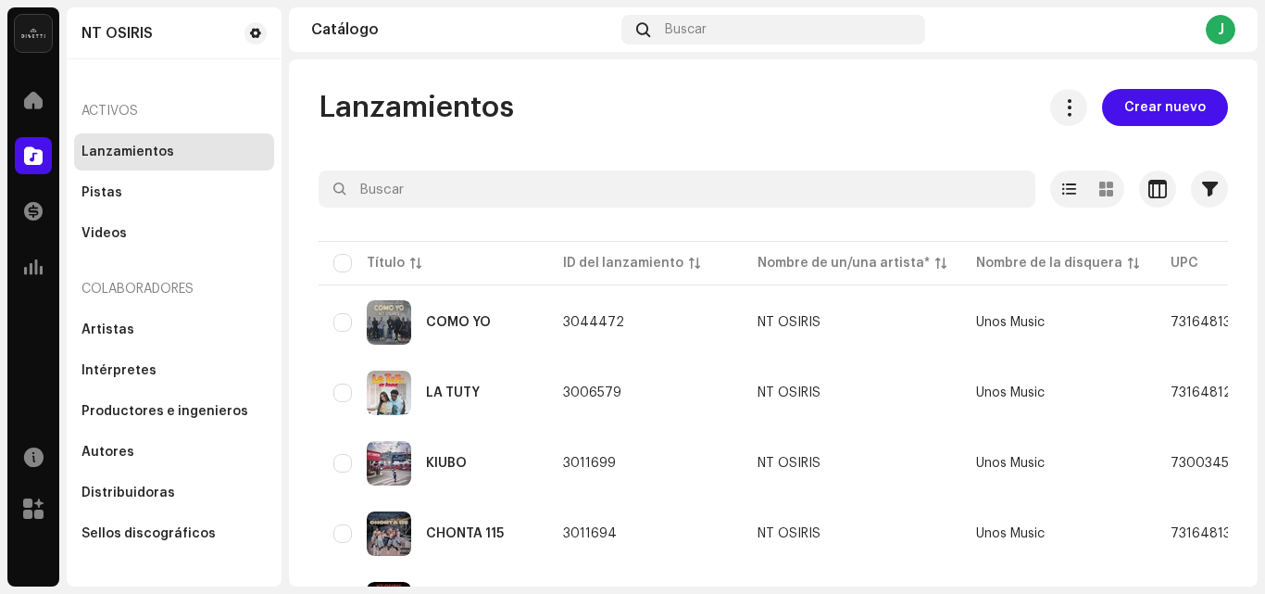
scroll to position [252, 0]
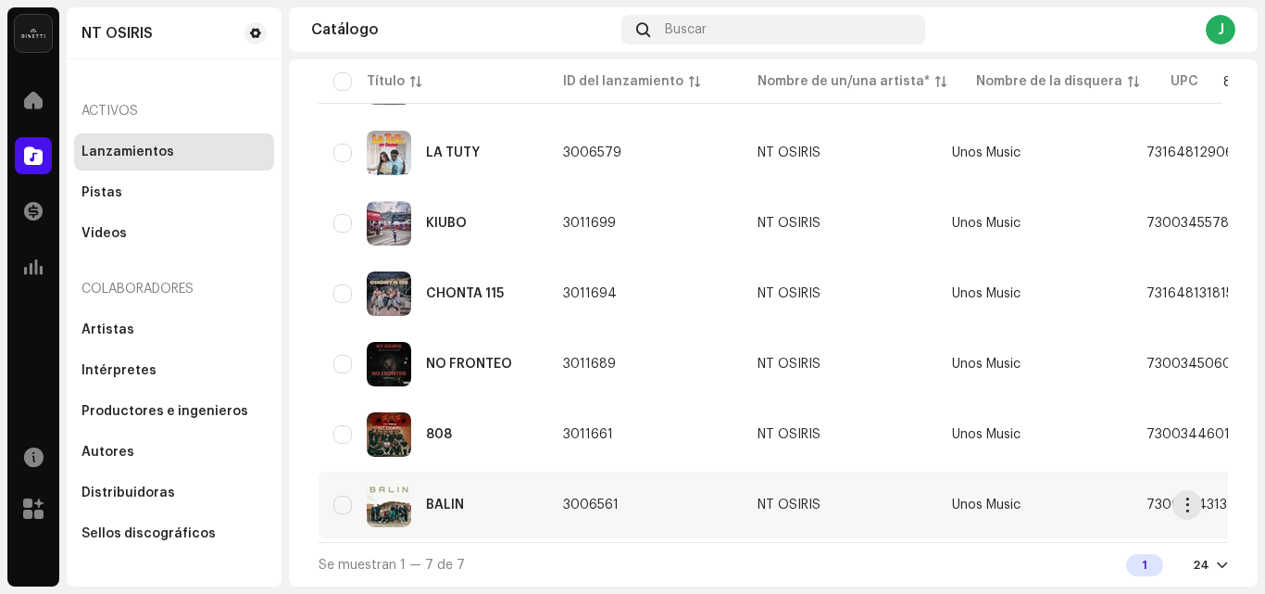
click at [542, 494] on td "BALIN" at bounding box center [434, 504] width 230 height 67
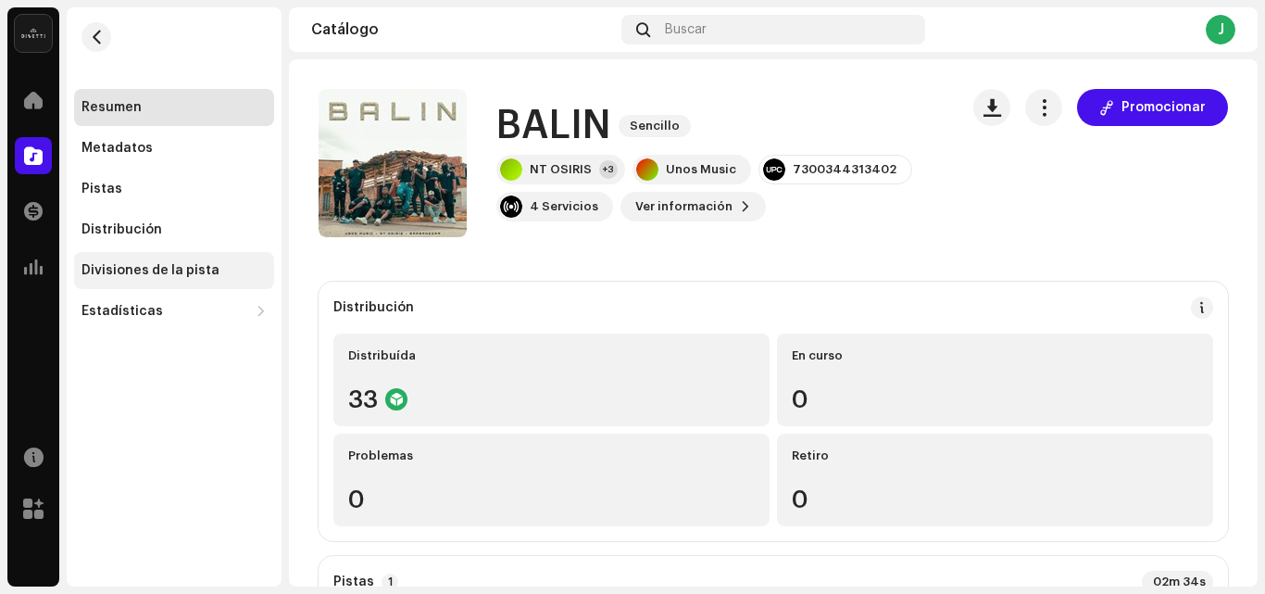
click at [183, 271] on div "Divisiones de la pista" at bounding box center [150, 270] width 138 height 15
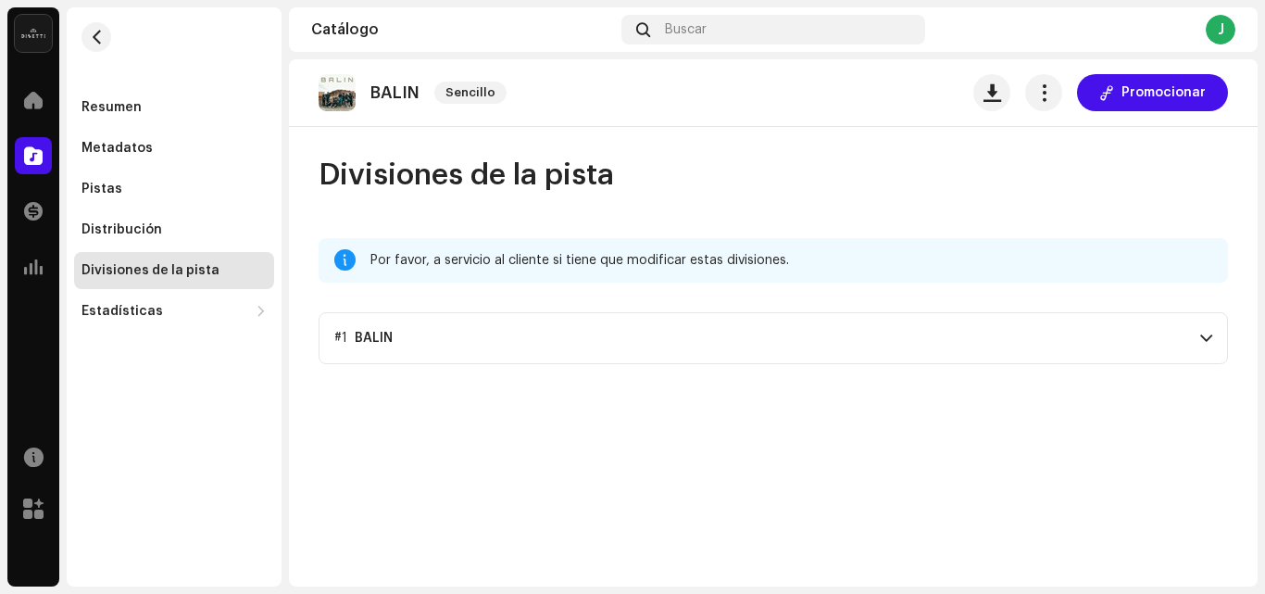
click at [1087, 340] on p-accordion-header "#1 BALIN" at bounding box center [773, 338] width 909 height 52
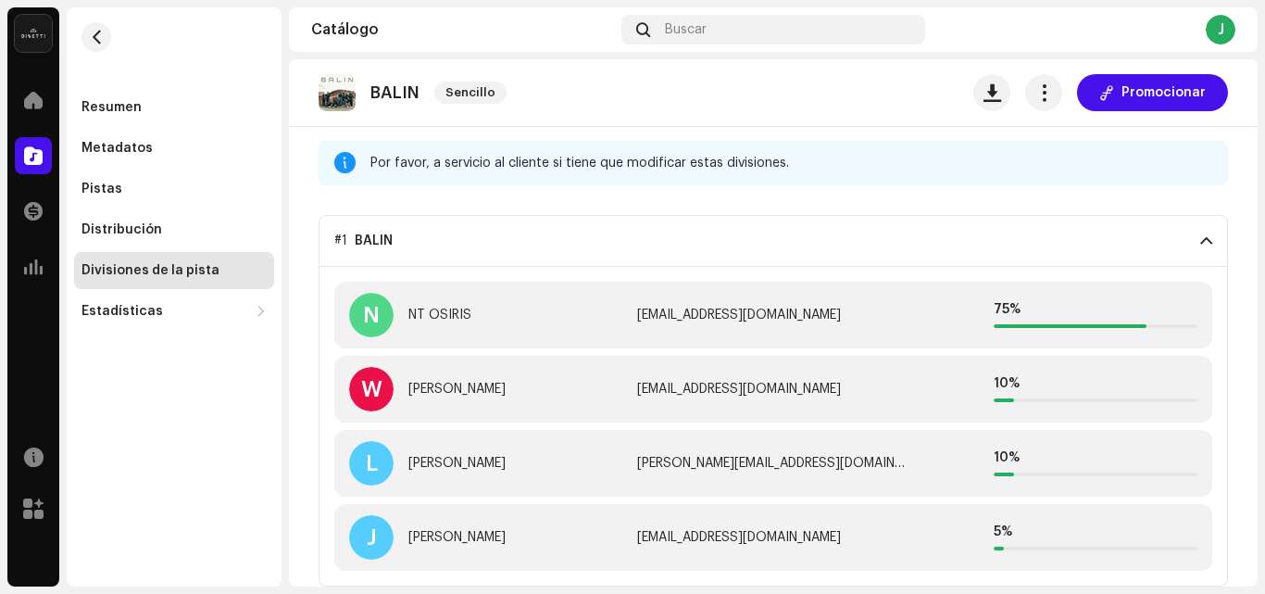
click at [1069, 241] on p-accordion-header "#1 BALIN" at bounding box center [773, 241] width 909 height 52
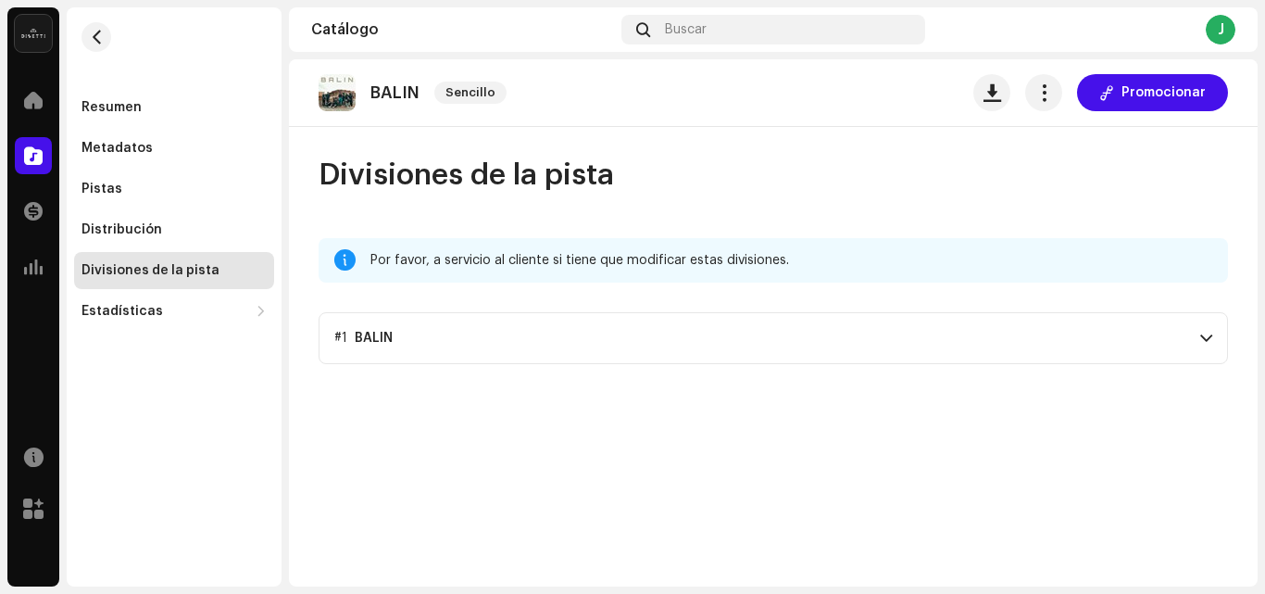
click at [442, 347] on p-accordion-header "#1 BALIN" at bounding box center [773, 338] width 909 height 52
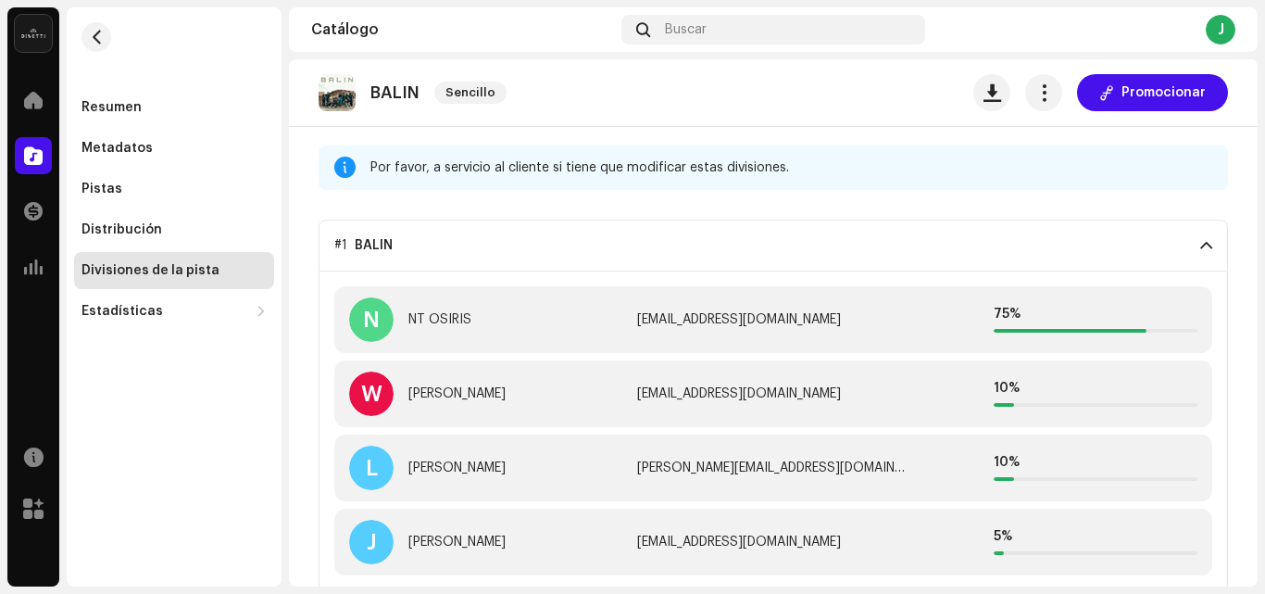
scroll to position [97, 0]
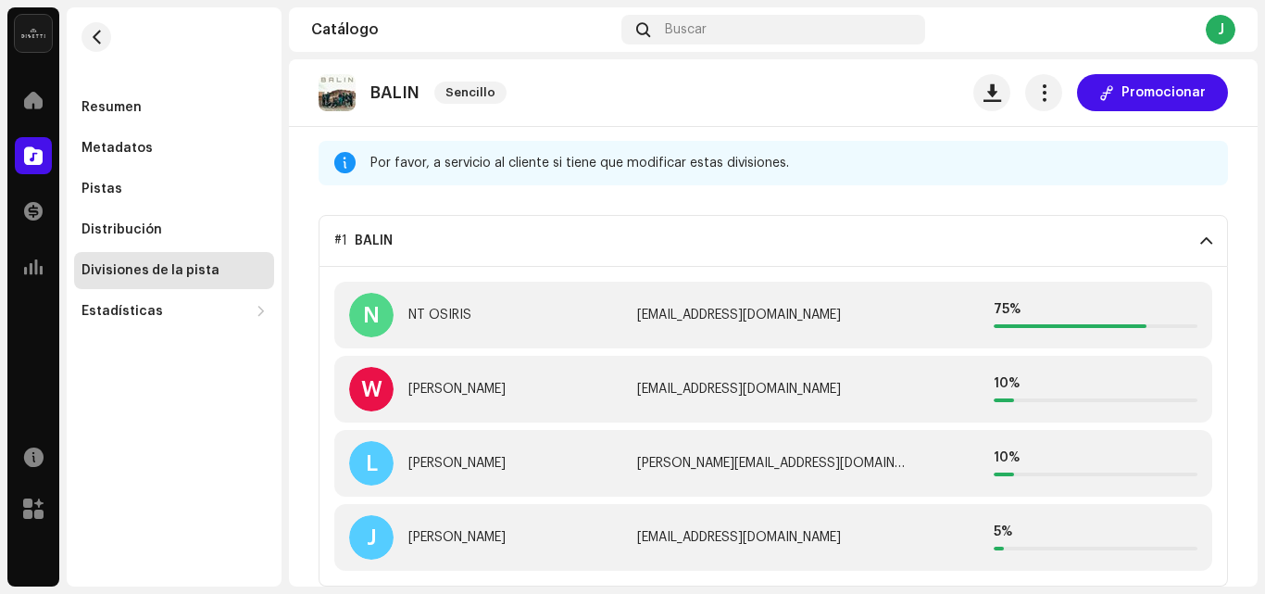
click at [1158, 232] on p-accordion-header "#1 BALIN" at bounding box center [773, 241] width 909 height 52
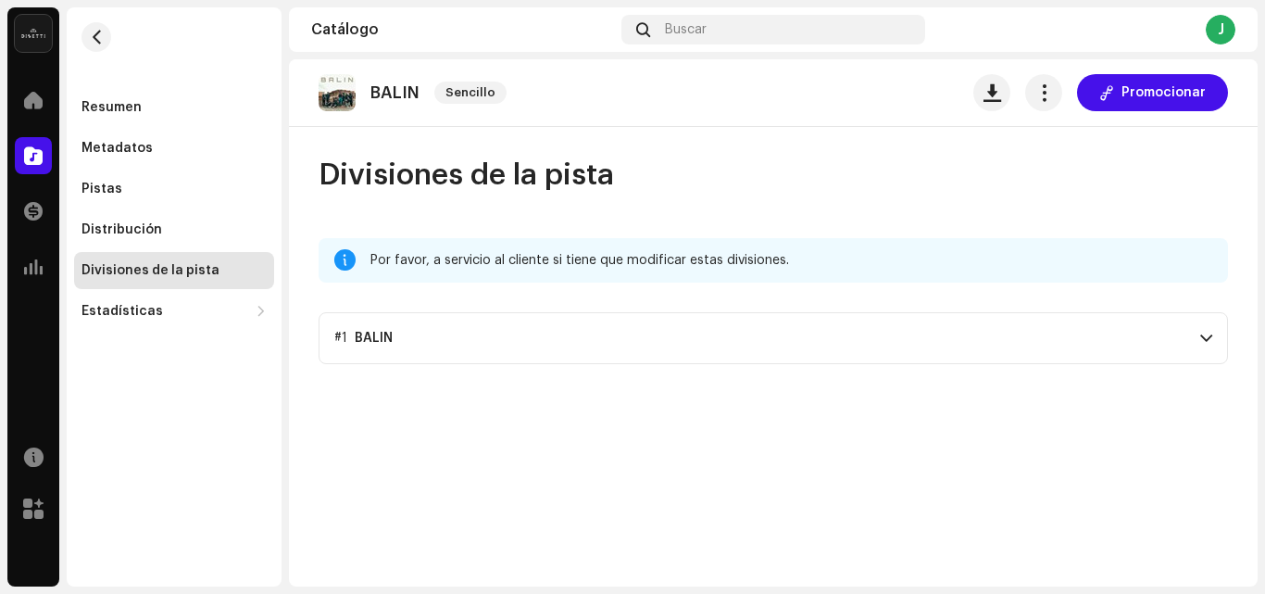
scroll to position [0, 0]
click at [96, 31] on span "button" at bounding box center [97, 37] width 14 height 15
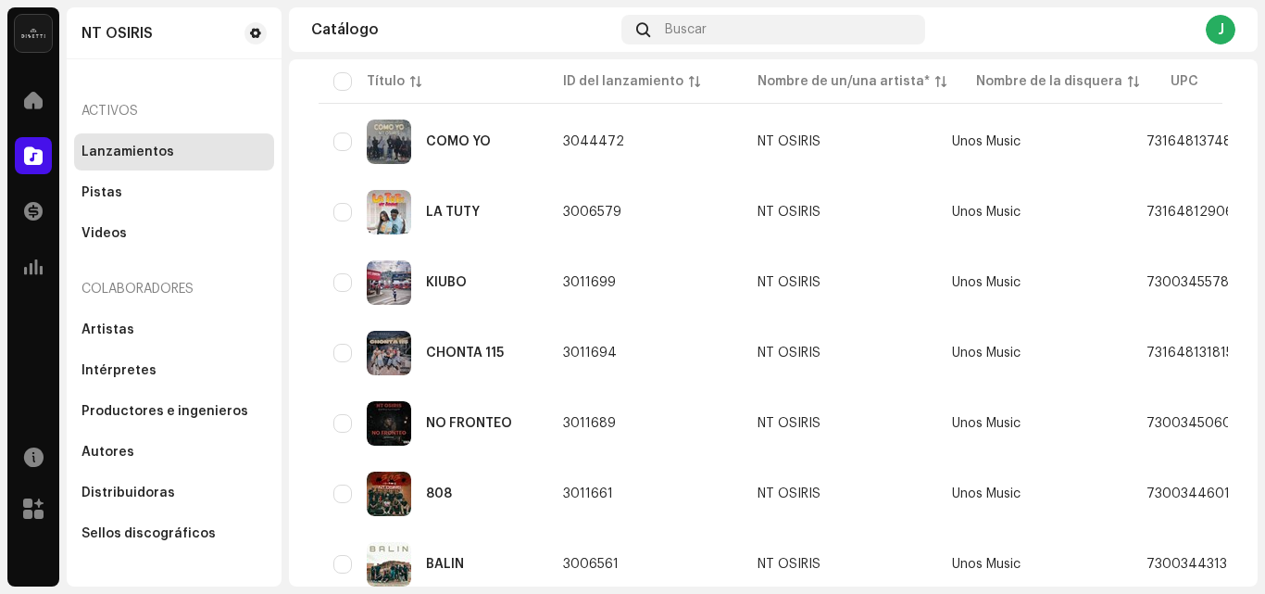
scroll to position [252, 0]
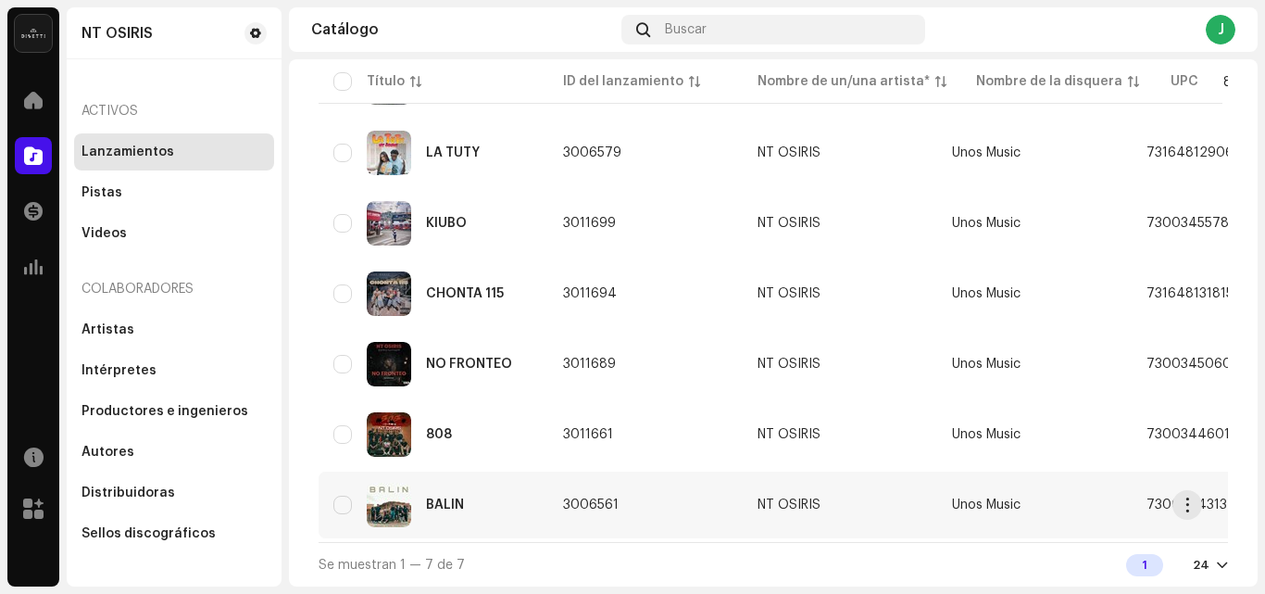
click at [546, 494] on td "BALIN" at bounding box center [434, 504] width 230 height 67
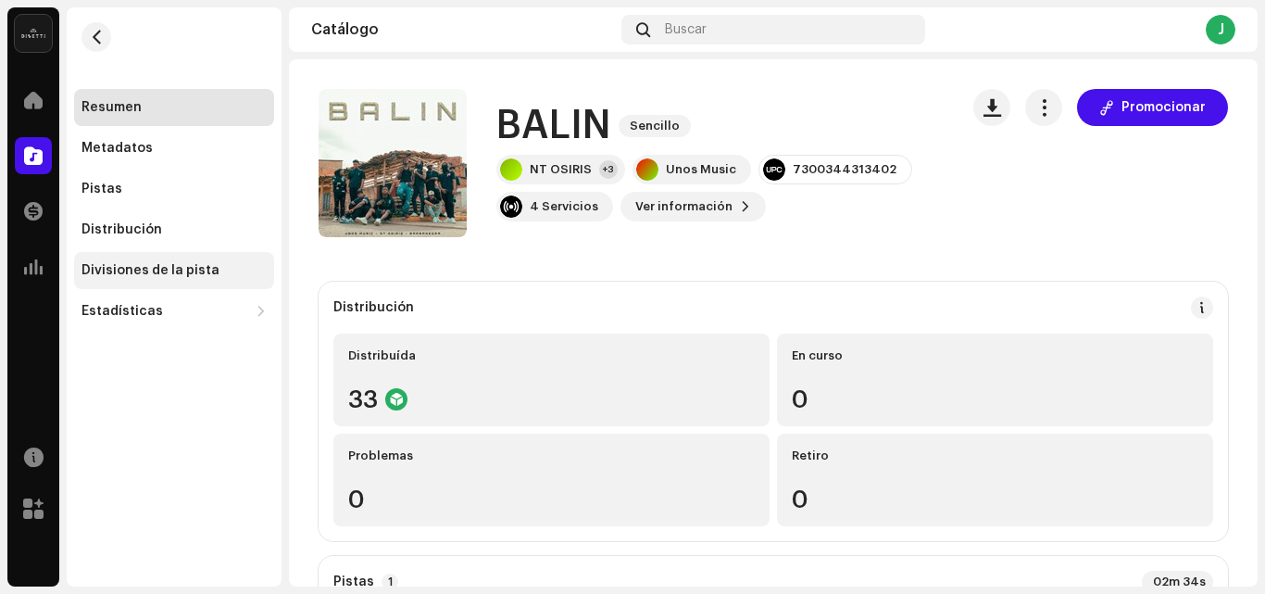
click at [197, 268] on div "Divisiones de la pista" at bounding box center [150, 270] width 138 height 15
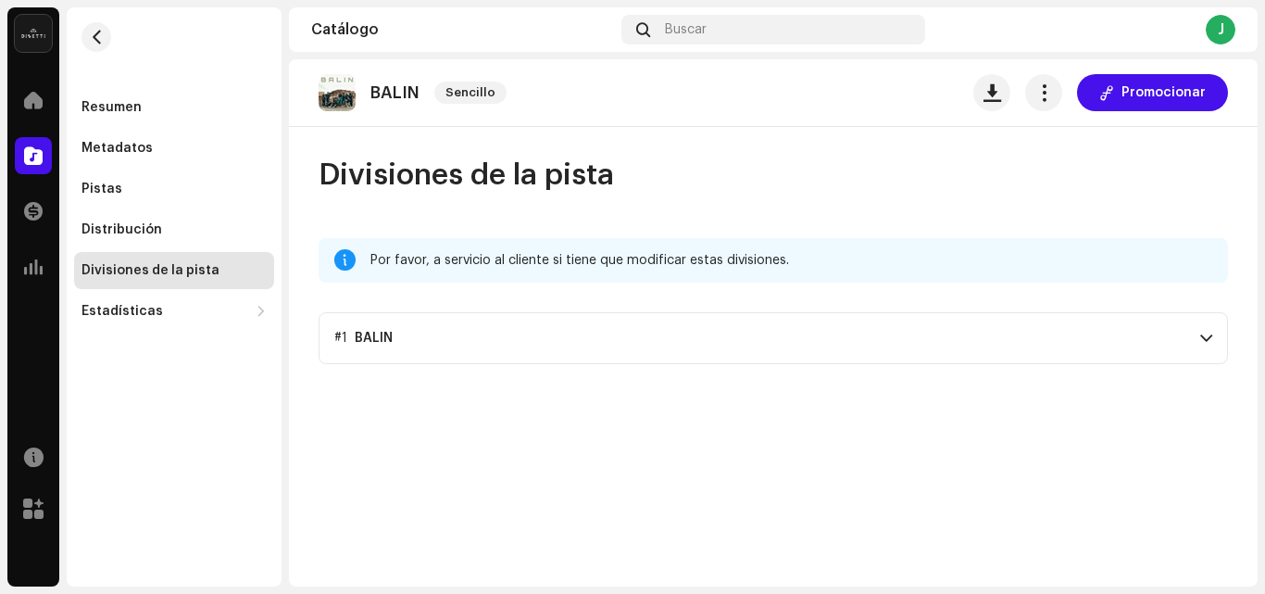
click at [535, 319] on p-accordion-header "#1 BALIN" at bounding box center [773, 338] width 909 height 52
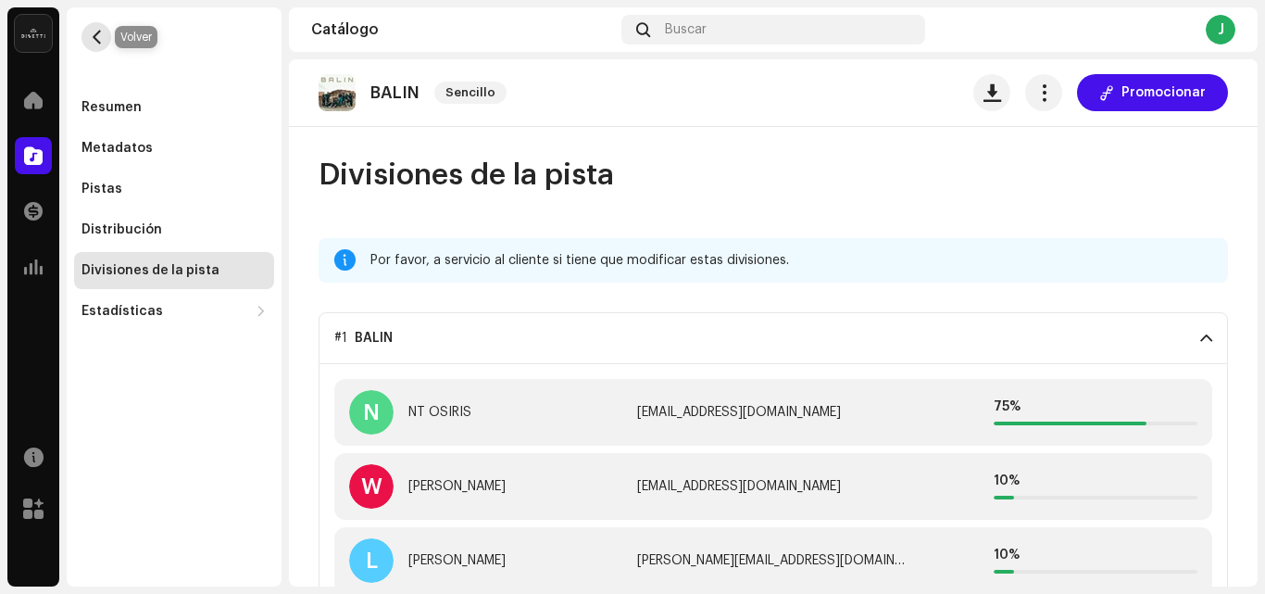
click at [91, 33] on span "button" at bounding box center [97, 37] width 14 height 15
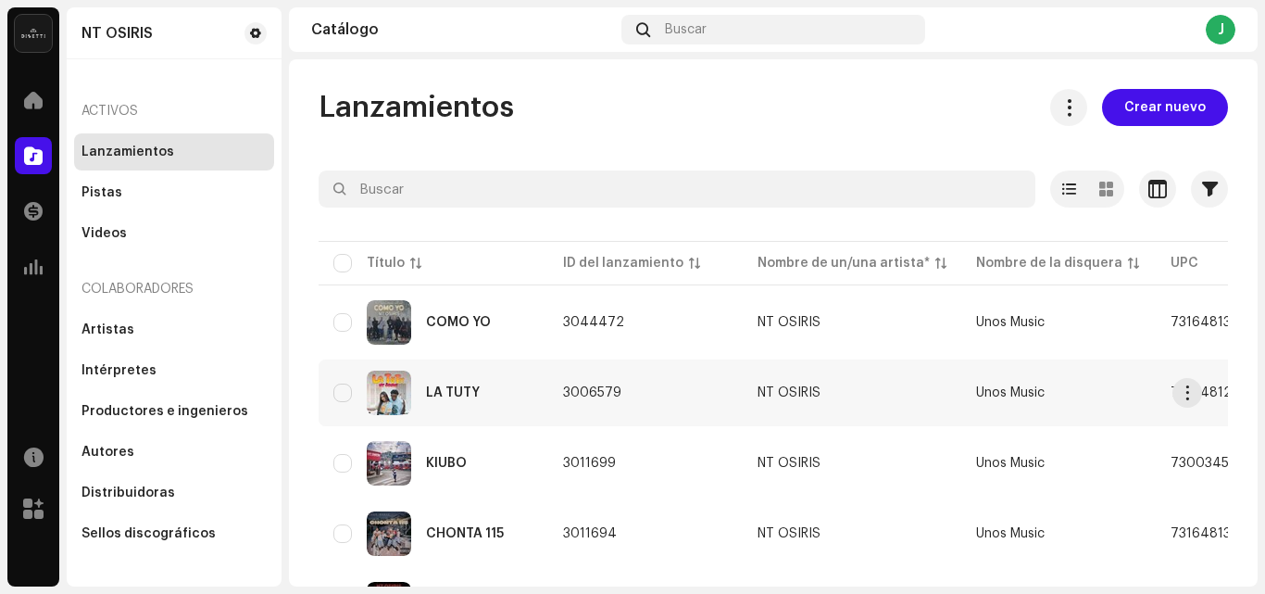
click at [513, 381] on div "LA TUTY" at bounding box center [433, 392] width 200 height 44
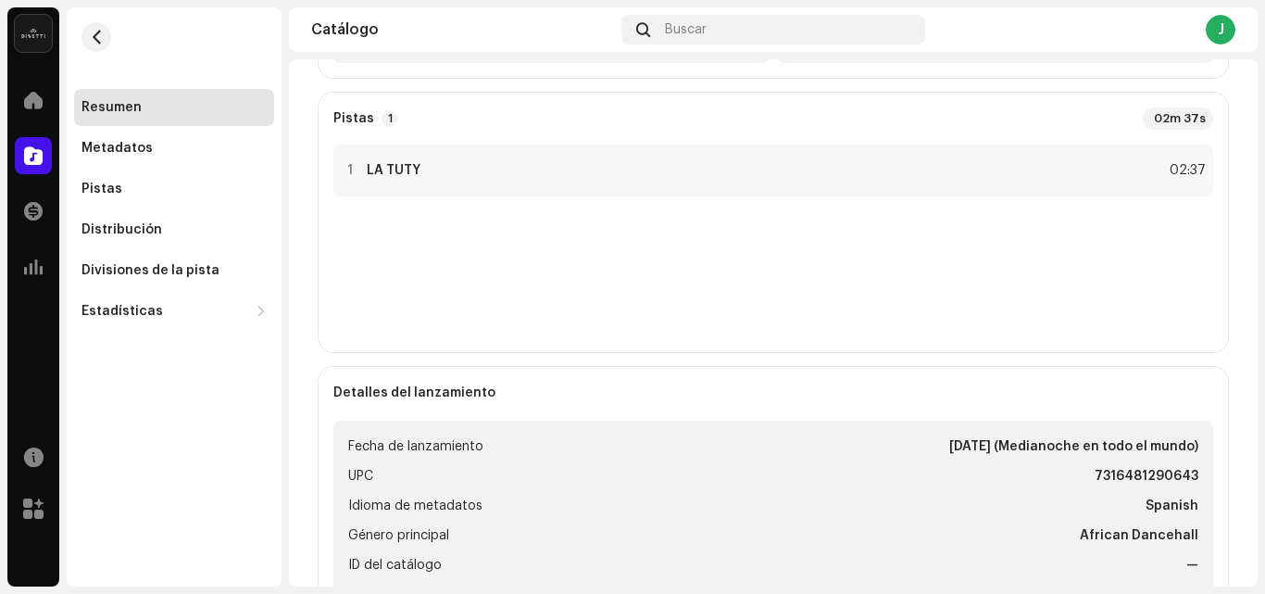
scroll to position [556, 0]
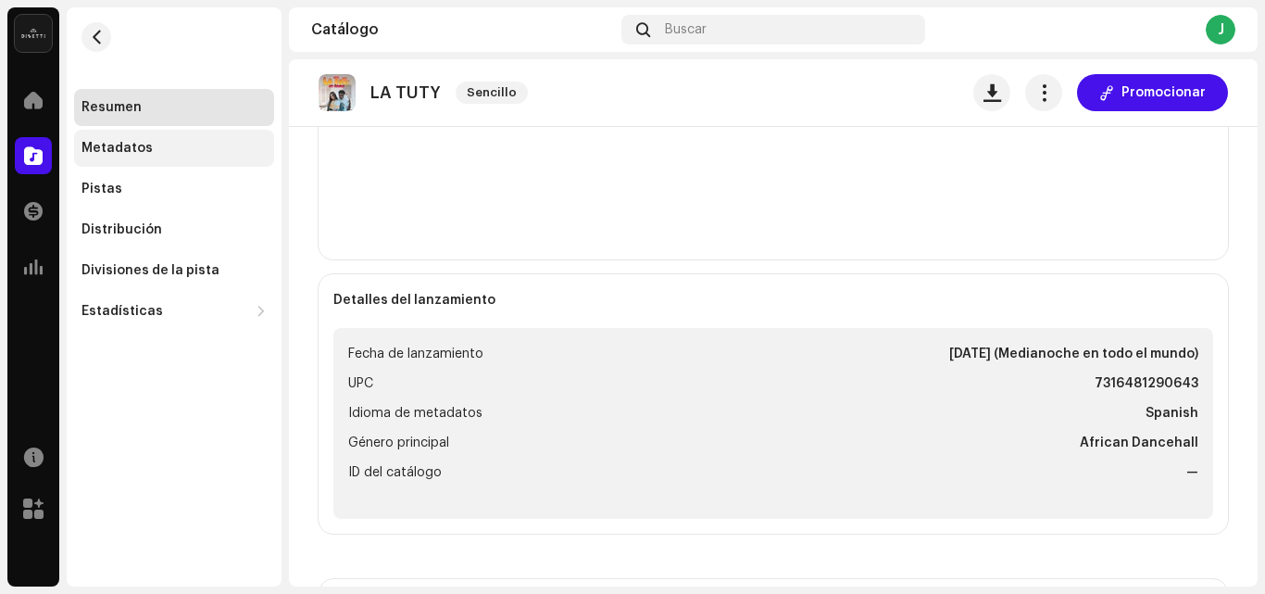
click at [189, 142] on div "Metadatos" at bounding box center [173, 148] width 185 height 15
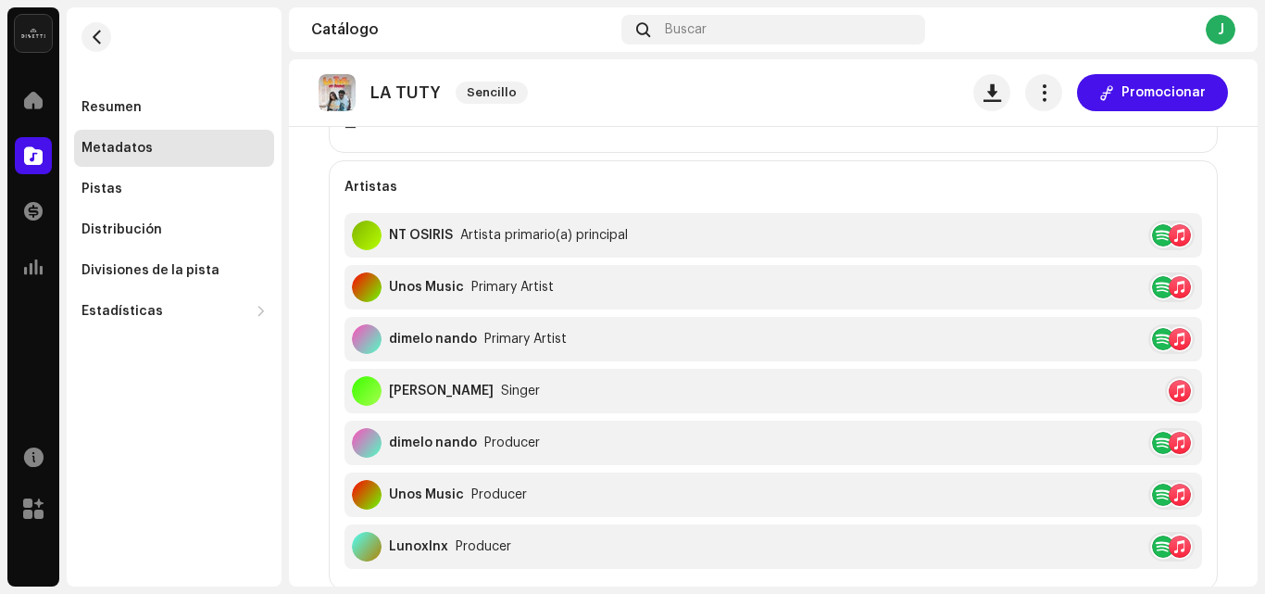
scroll to position [556, 0]
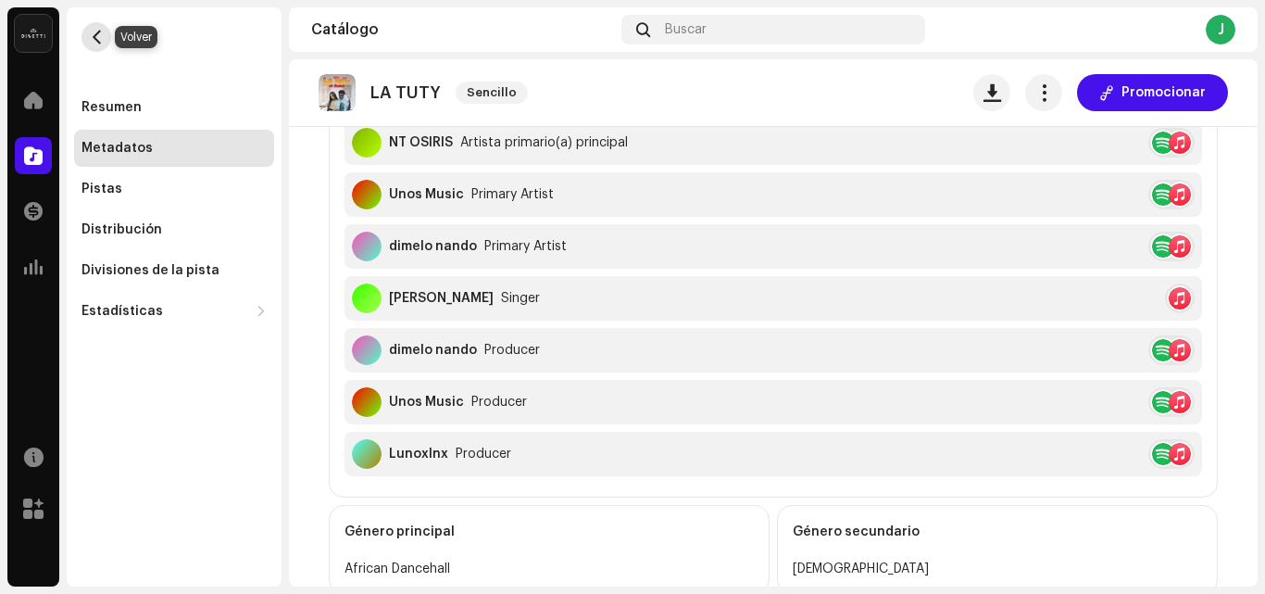
click at [102, 35] on span "button" at bounding box center [97, 37] width 14 height 15
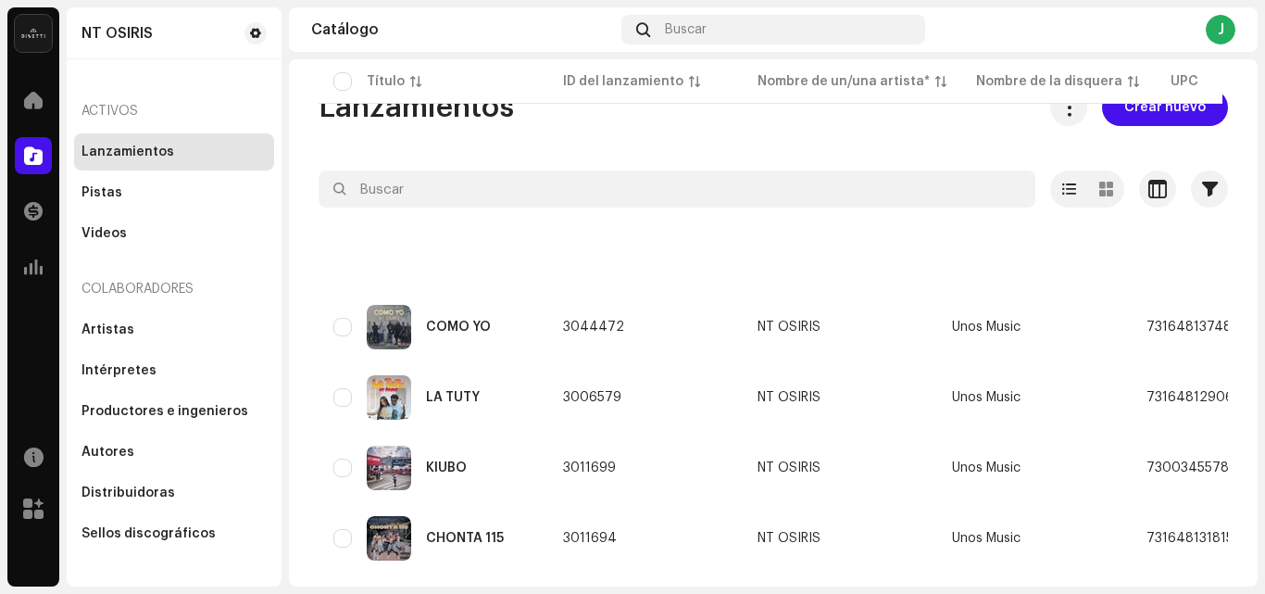
scroll to position [252, 0]
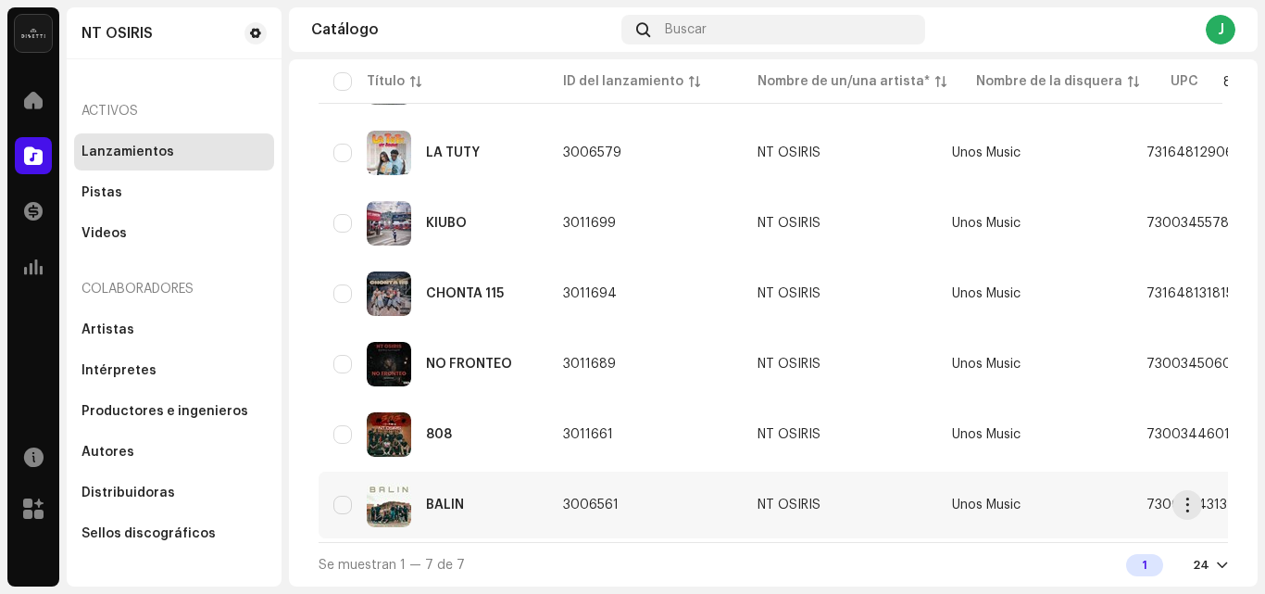
click at [489, 500] on div "BALIN" at bounding box center [433, 504] width 200 height 44
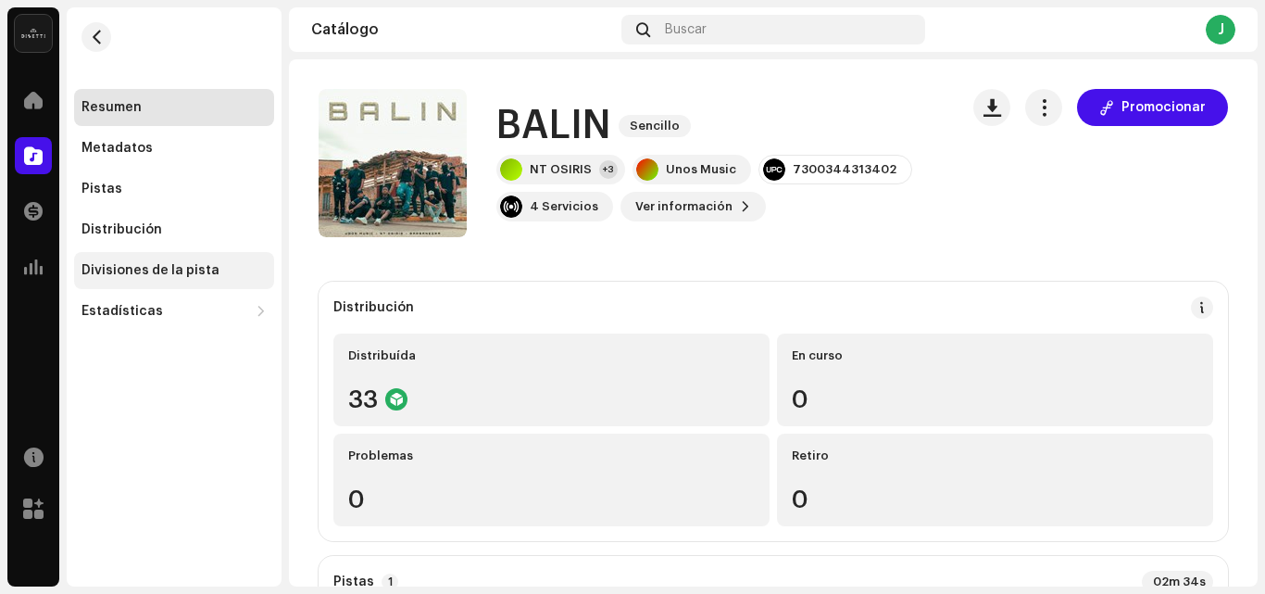
click at [181, 260] on div "Divisiones de la pista" at bounding box center [174, 270] width 200 height 37
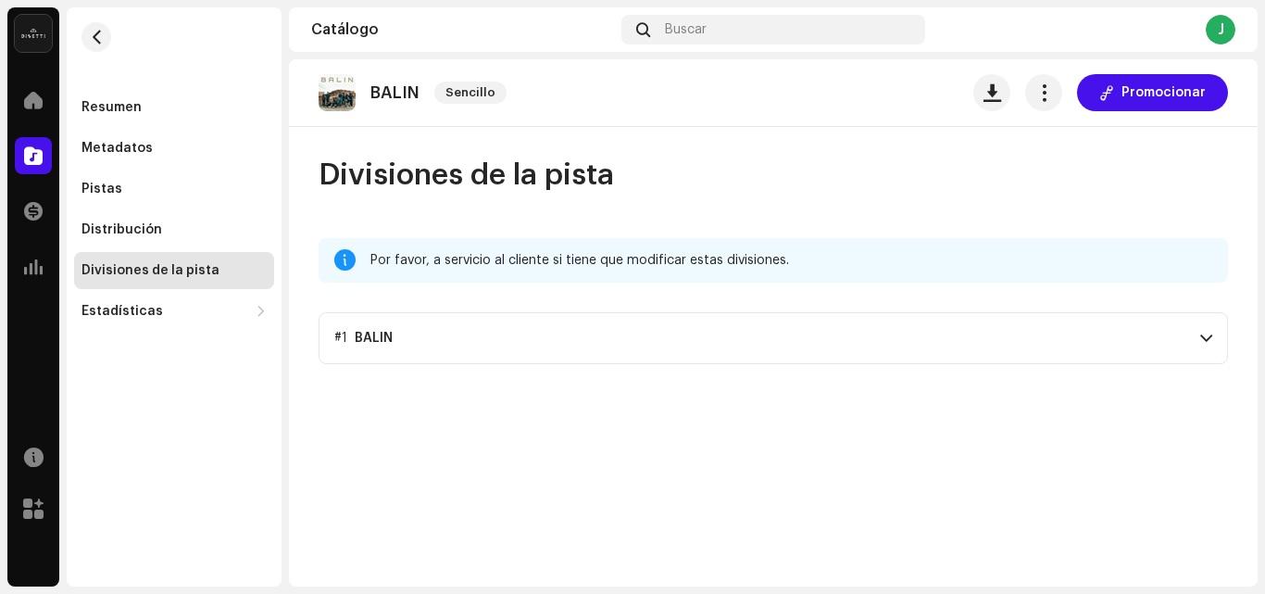
click at [439, 327] on p-accordion-header "#1 BALIN" at bounding box center [773, 338] width 909 height 52
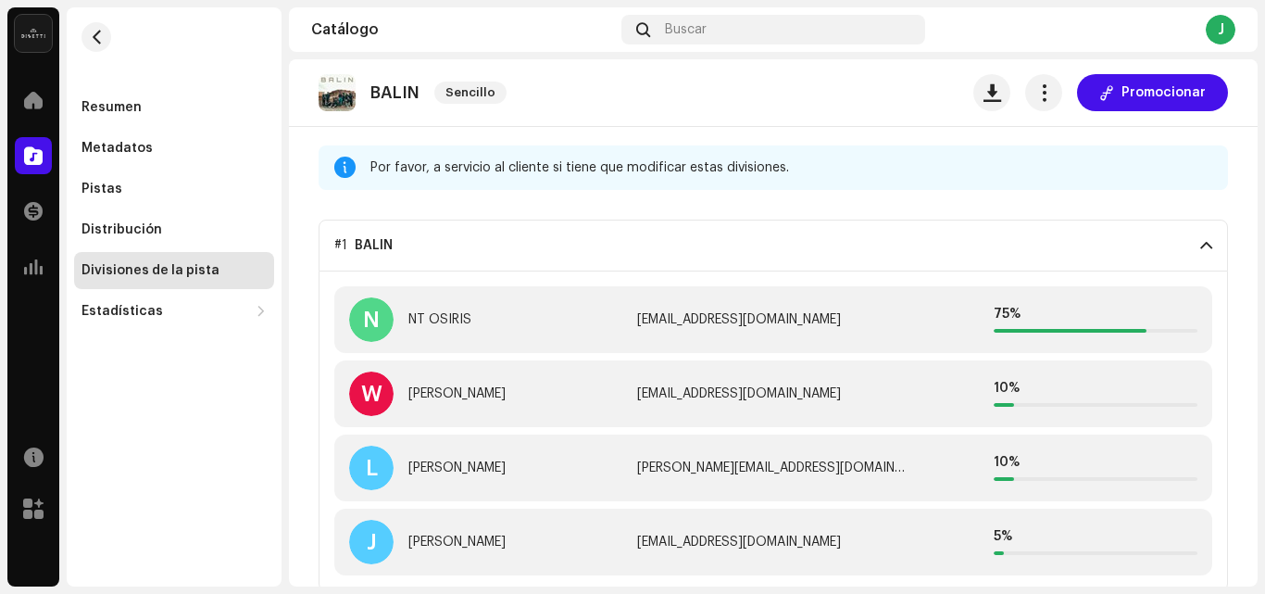
scroll to position [97, 0]
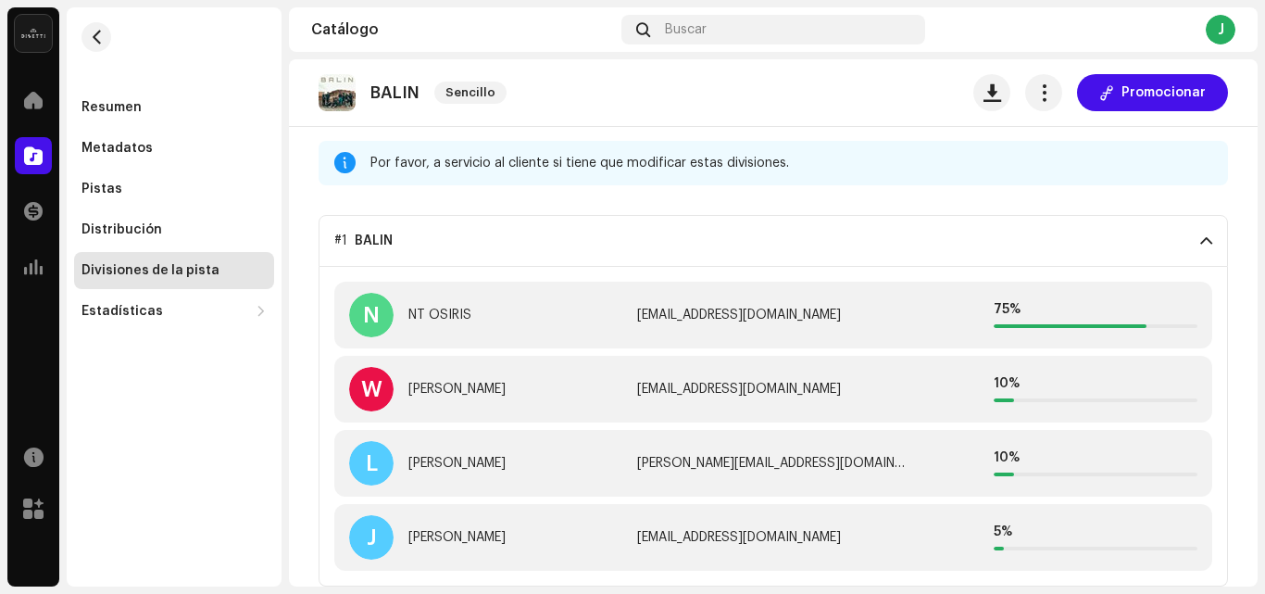
click at [594, 477] on div "L [PERSON_NAME]" at bounding box center [485, 463] width 273 height 44
click at [178, 317] on div "Estadísticas" at bounding box center [164, 311] width 167 height 15
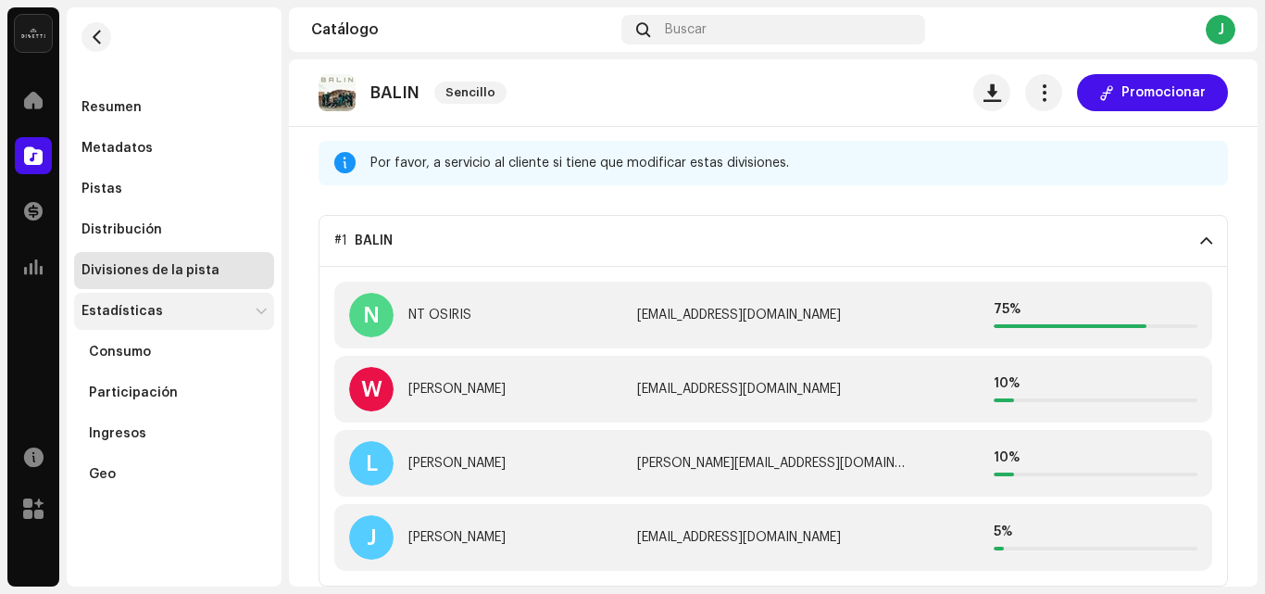
click at [178, 317] on div "Estadísticas" at bounding box center [164, 311] width 167 height 15
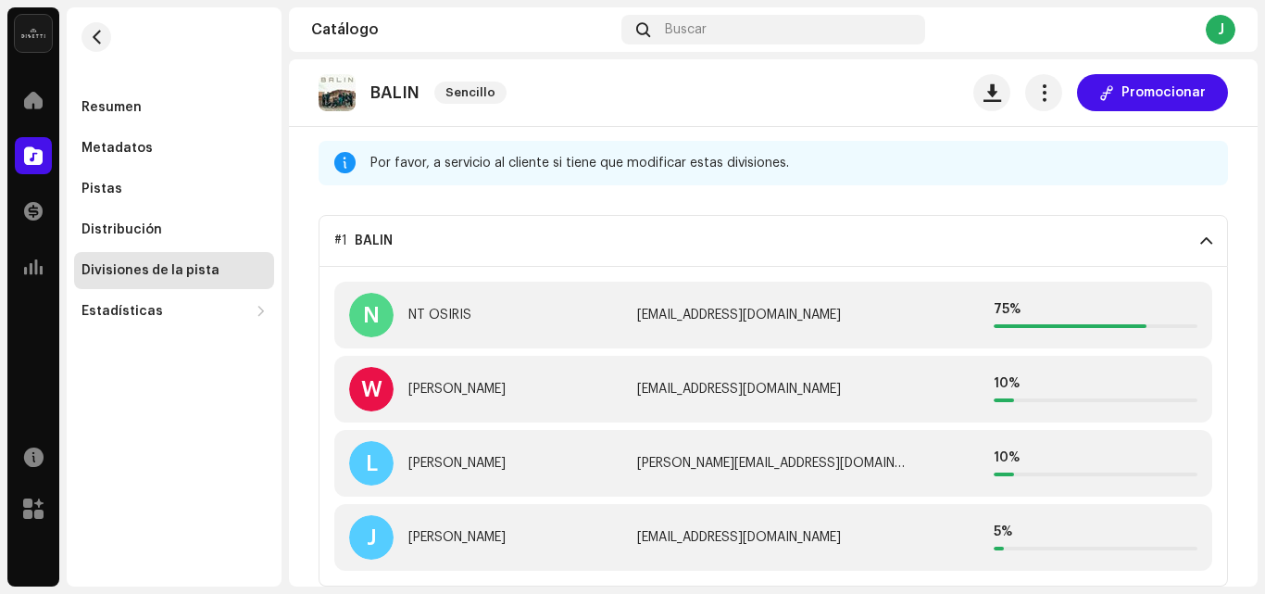
scroll to position [5, 0]
